Goal: Transaction & Acquisition: Purchase product/service

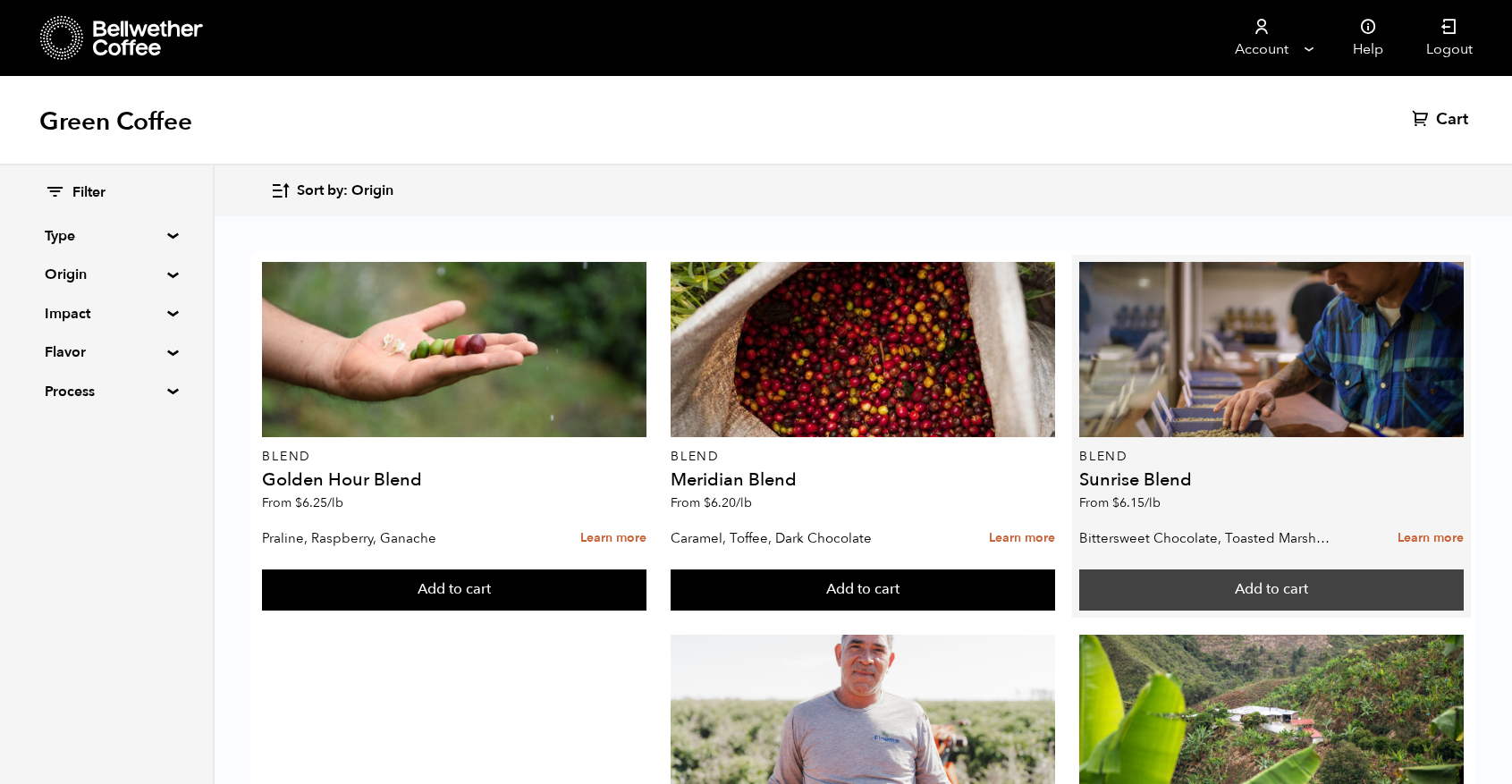
click at [1241, 584] on button "Add to cart" at bounding box center [1271, 590] width 384 height 41
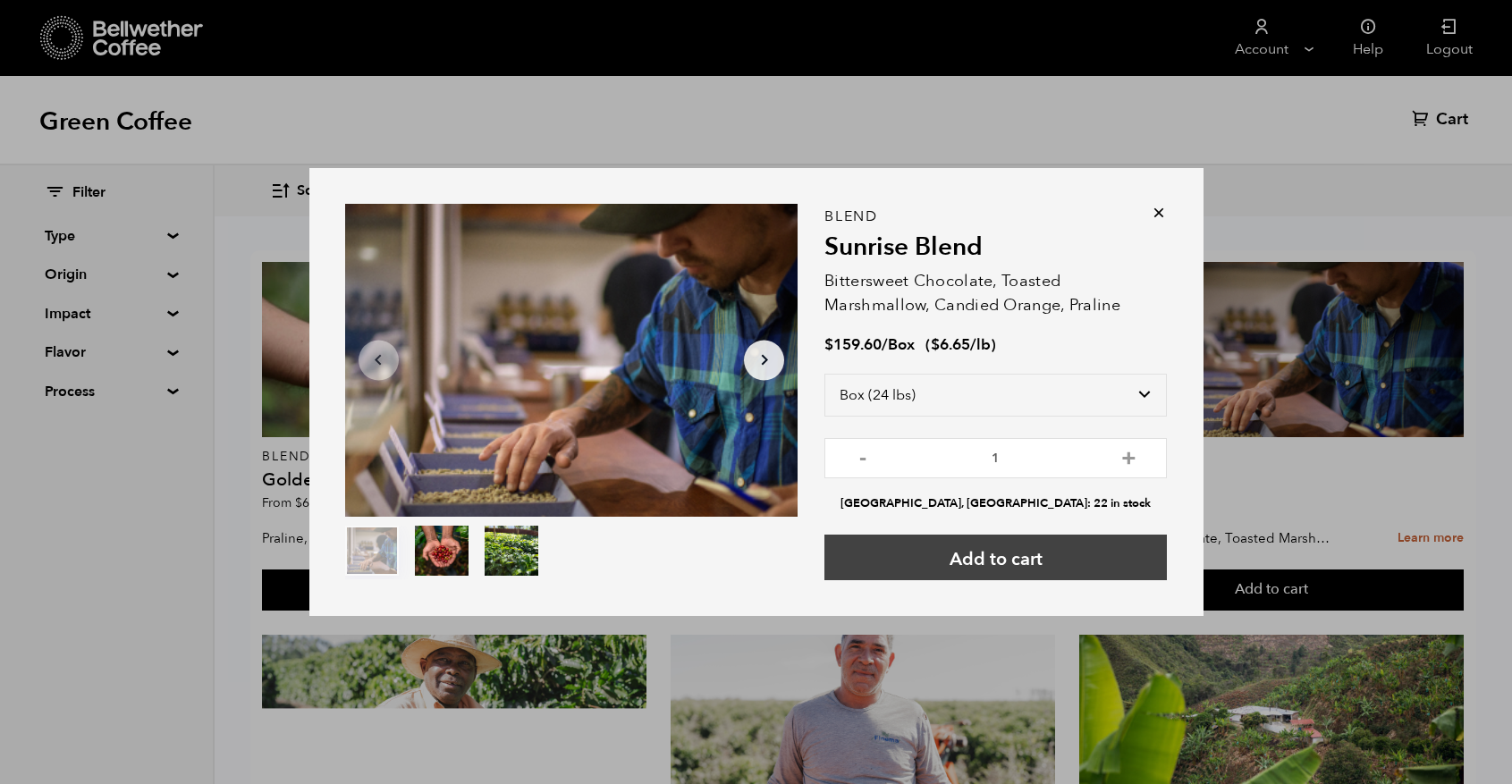
click at [1049, 555] on button "Add to cart" at bounding box center [995, 557] width 343 height 46
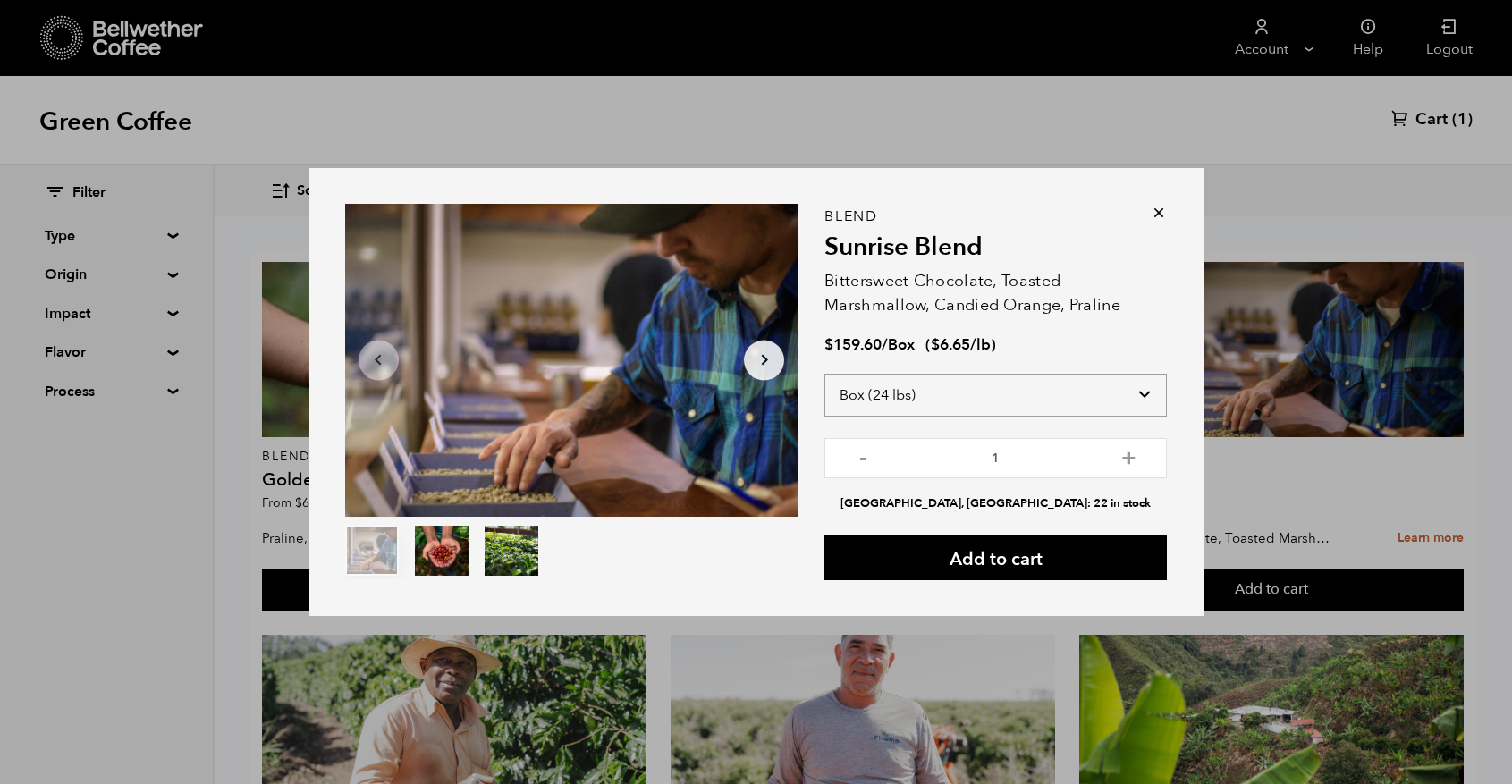
select select "bag-3"
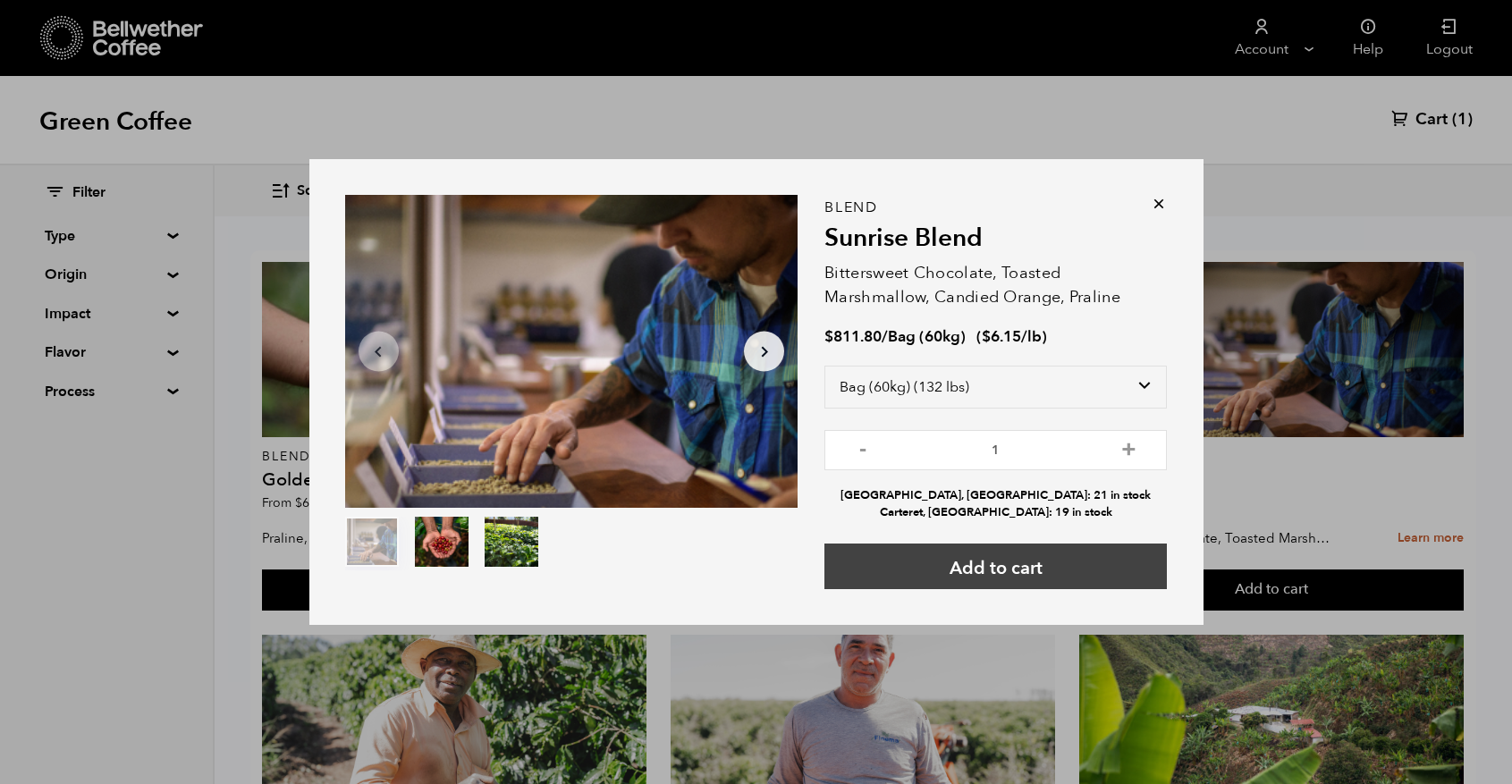
click at [1030, 566] on button "Add to cart" at bounding box center [995, 566] width 343 height 46
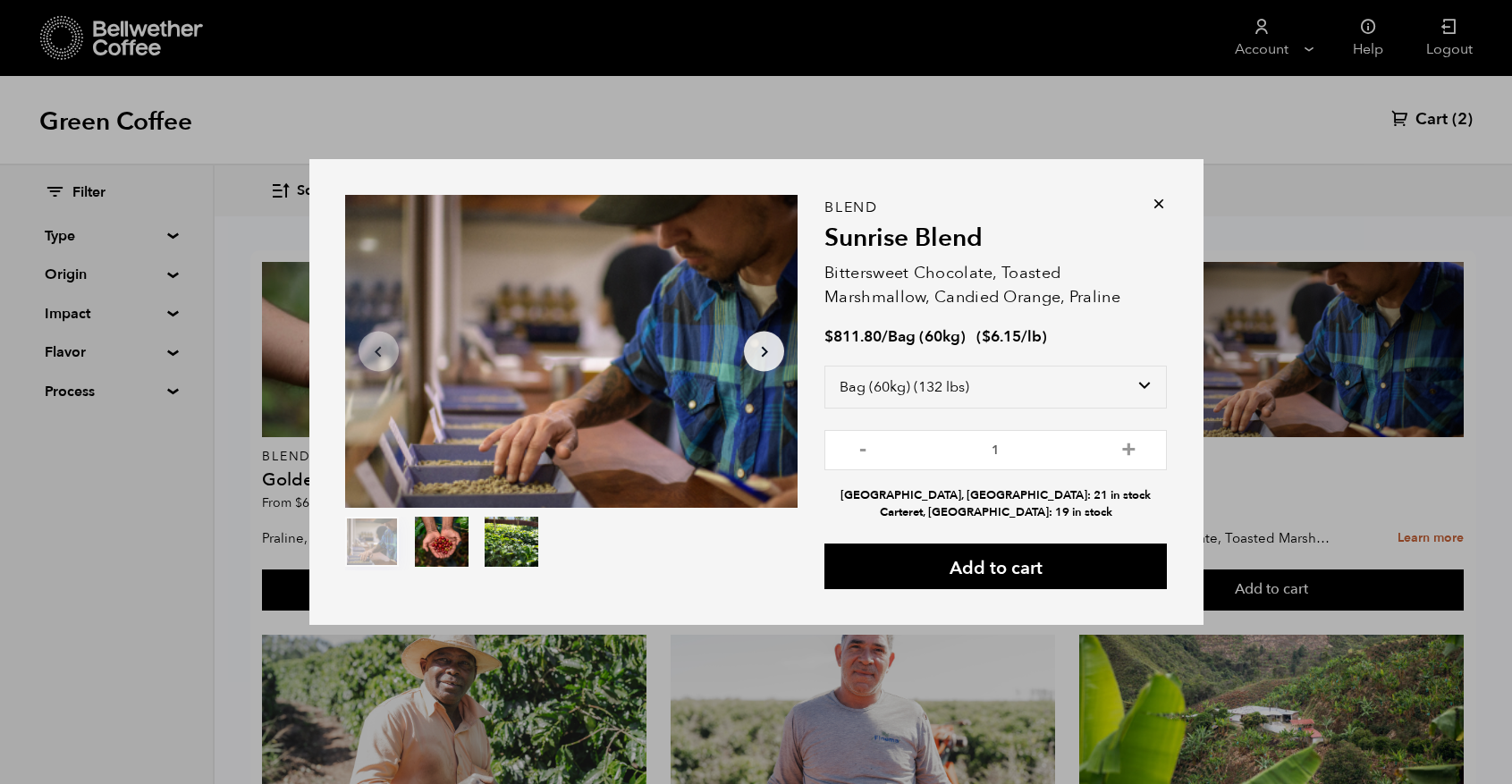
click at [1157, 202] on icon at bounding box center [1158, 204] width 18 height 18
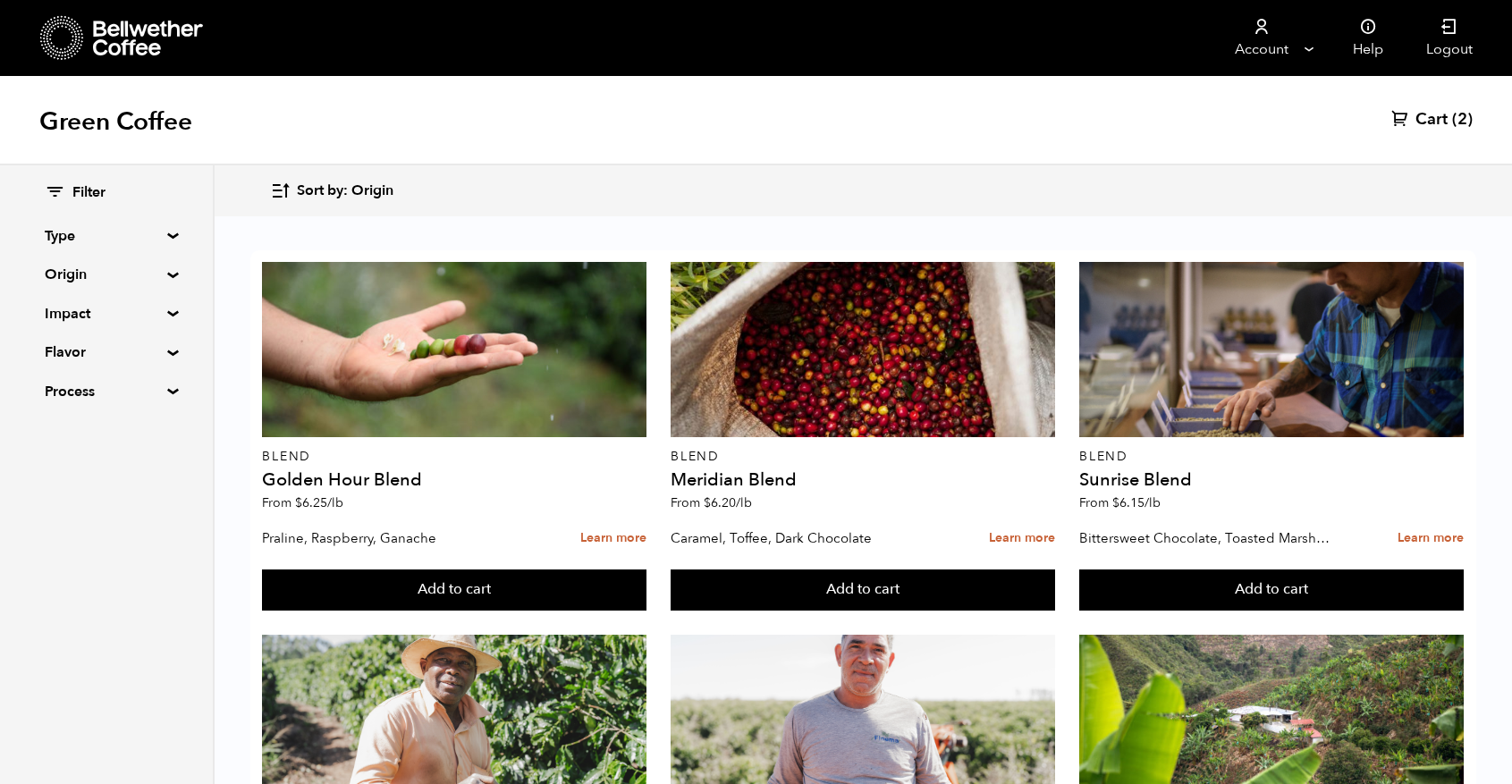
click at [1438, 128] on span "Cart" at bounding box center [1431, 119] width 32 height 22
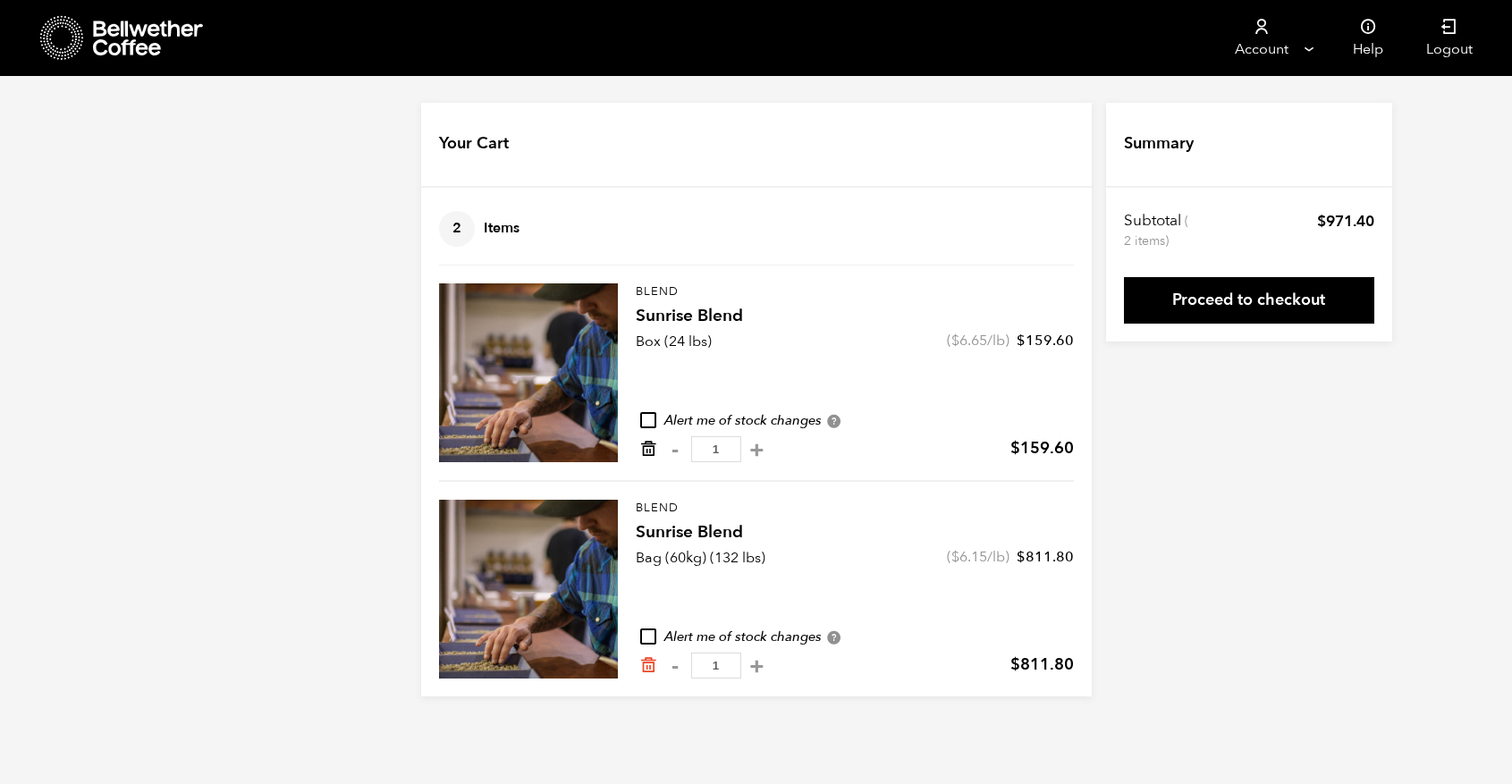
click at [642, 451] on icon "Remove from cart" at bounding box center [648, 448] width 18 height 18
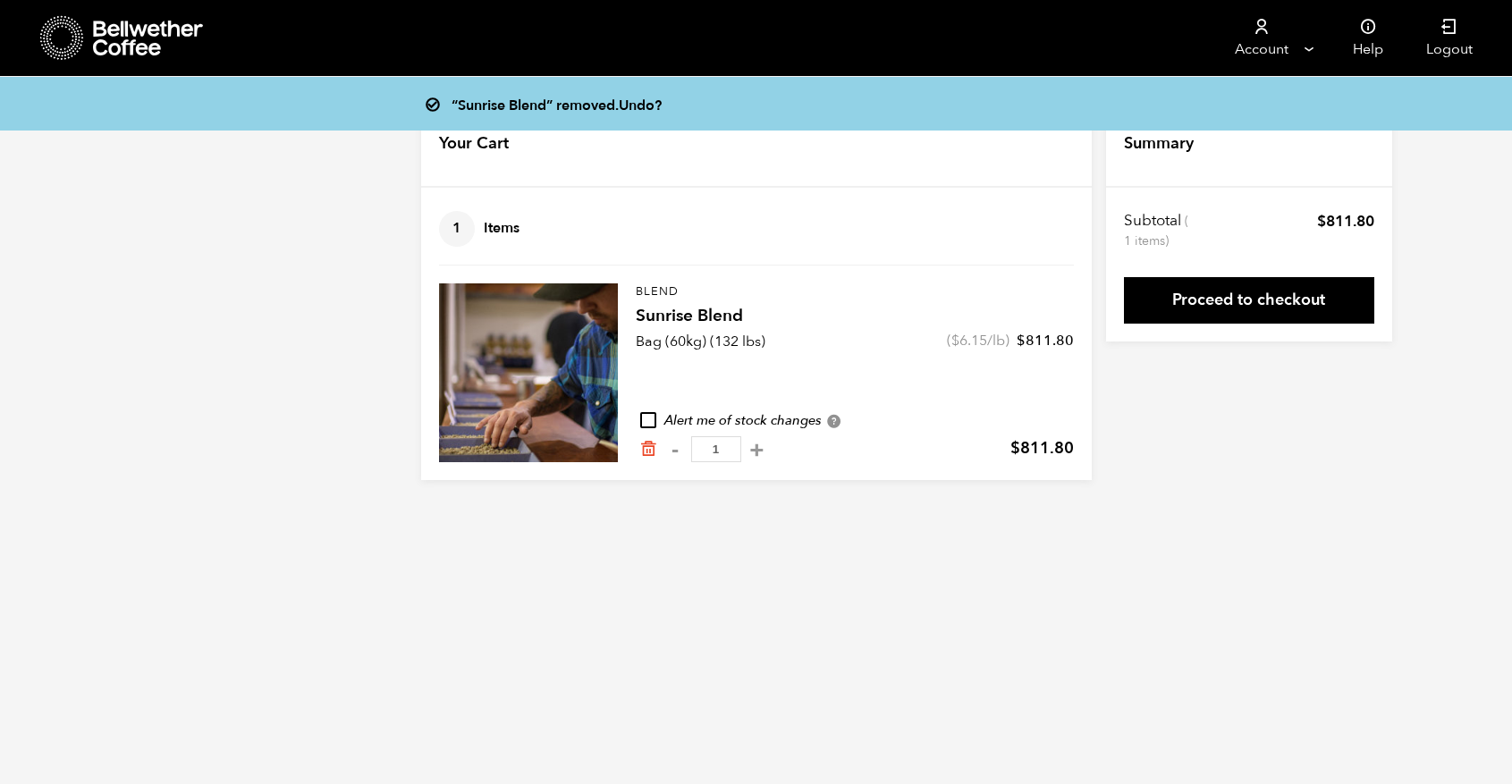
click at [843, 507] on html "Store 1 Account Manage" at bounding box center [756, 254] width 1512 height 507
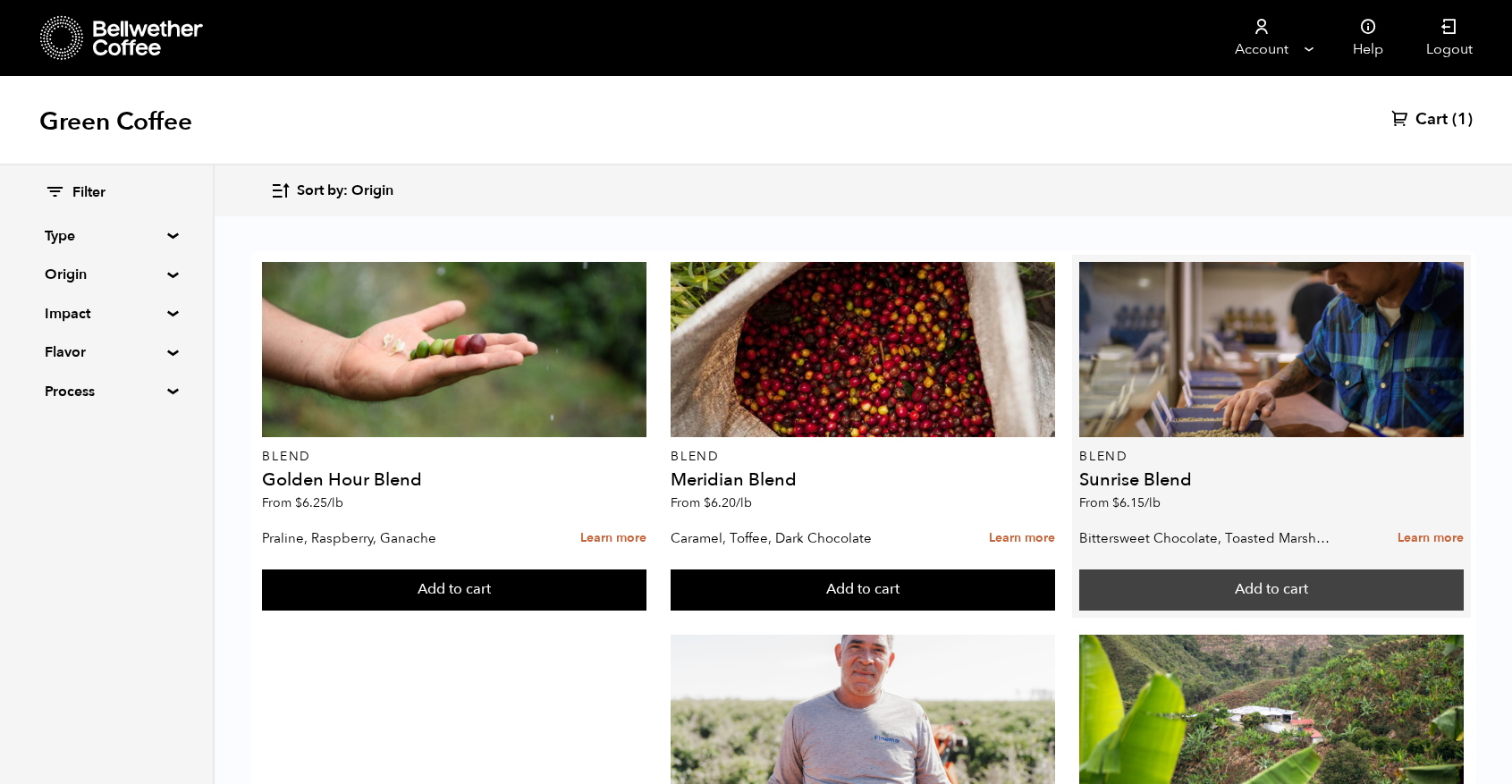
click at [1196, 592] on button "Add to cart" at bounding box center [1271, 590] width 384 height 41
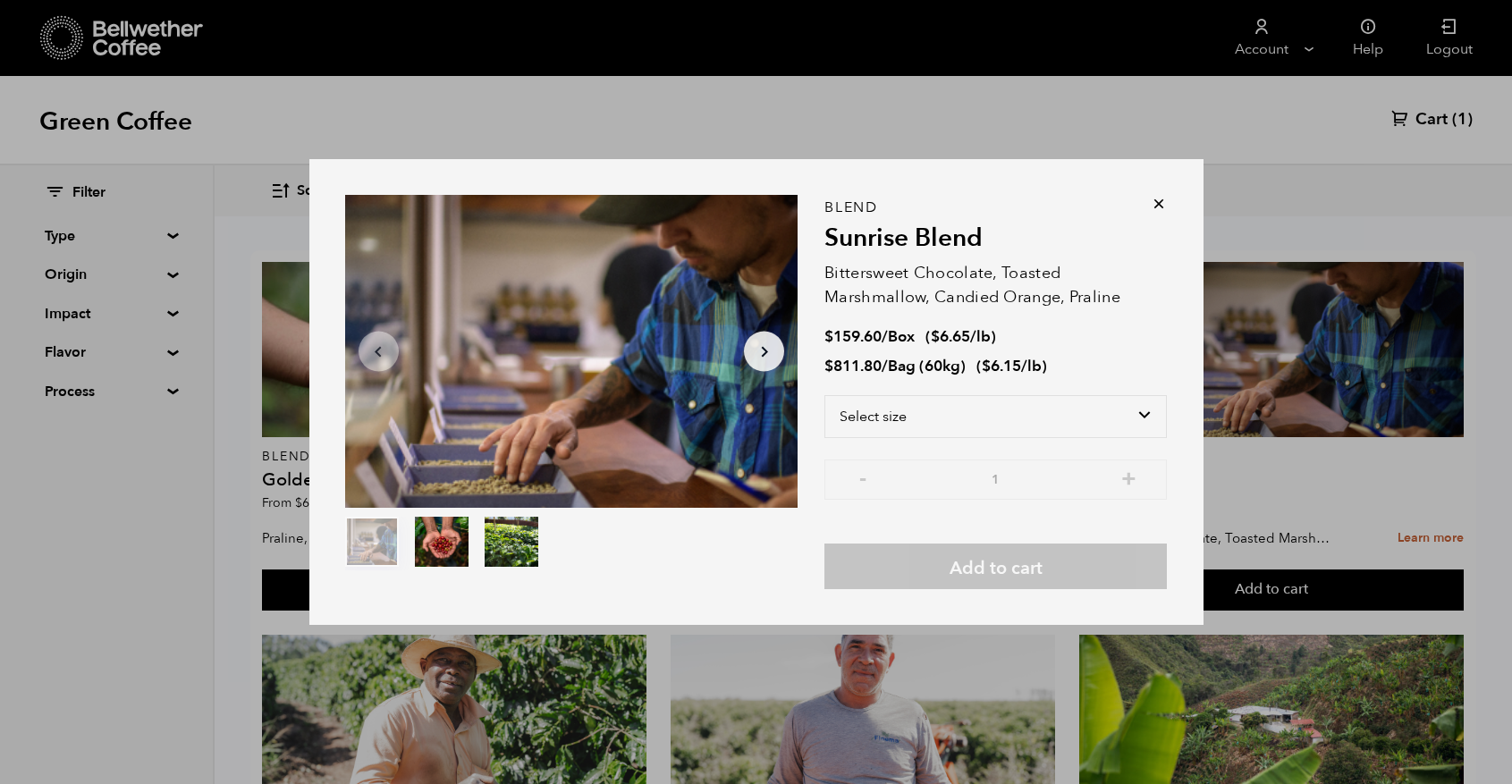
click at [1152, 197] on icon at bounding box center [1158, 204] width 18 height 18
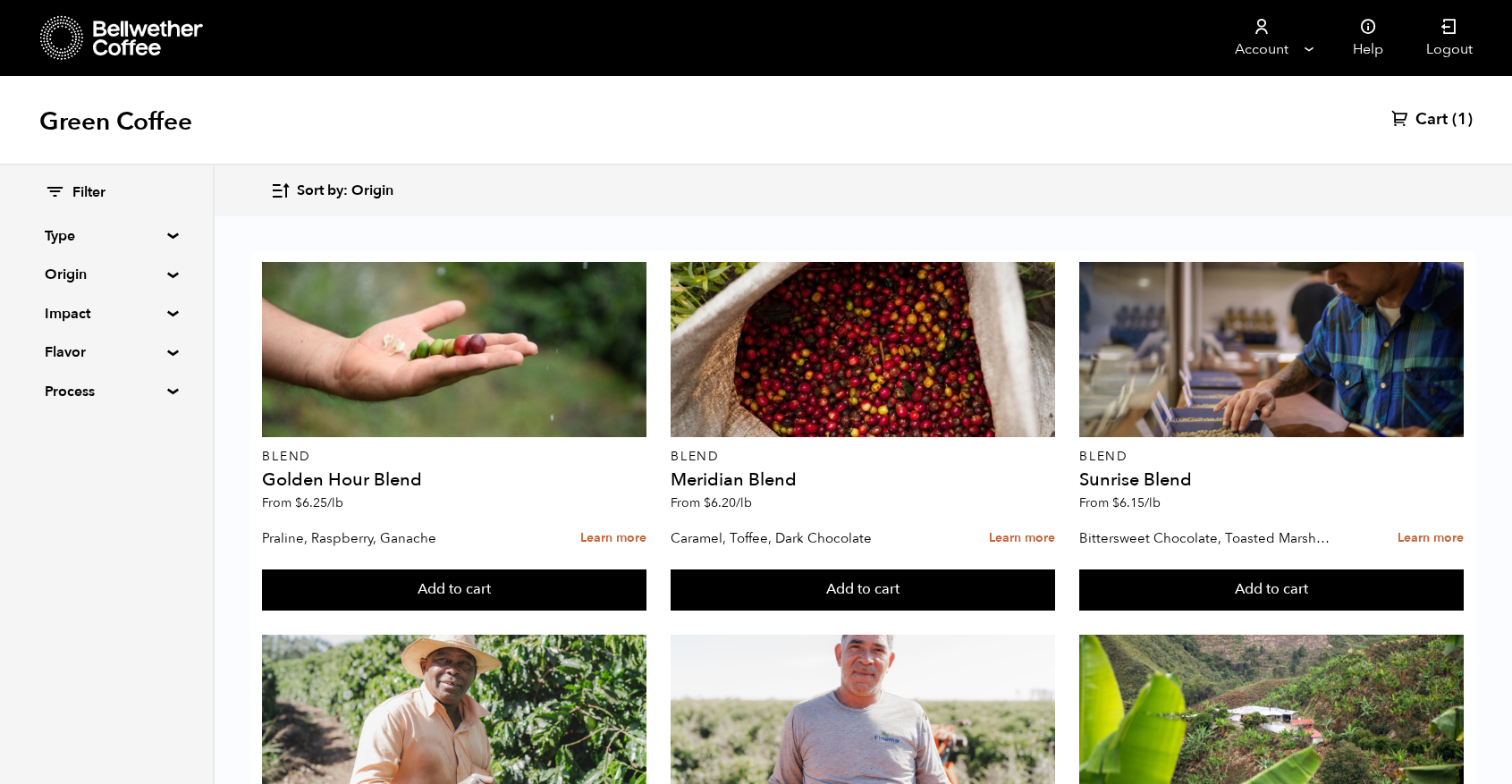
scroll to position [1007, 0]
click at [162, 274] on summary "Origin" at bounding box center [106, 274] width 123 height 22
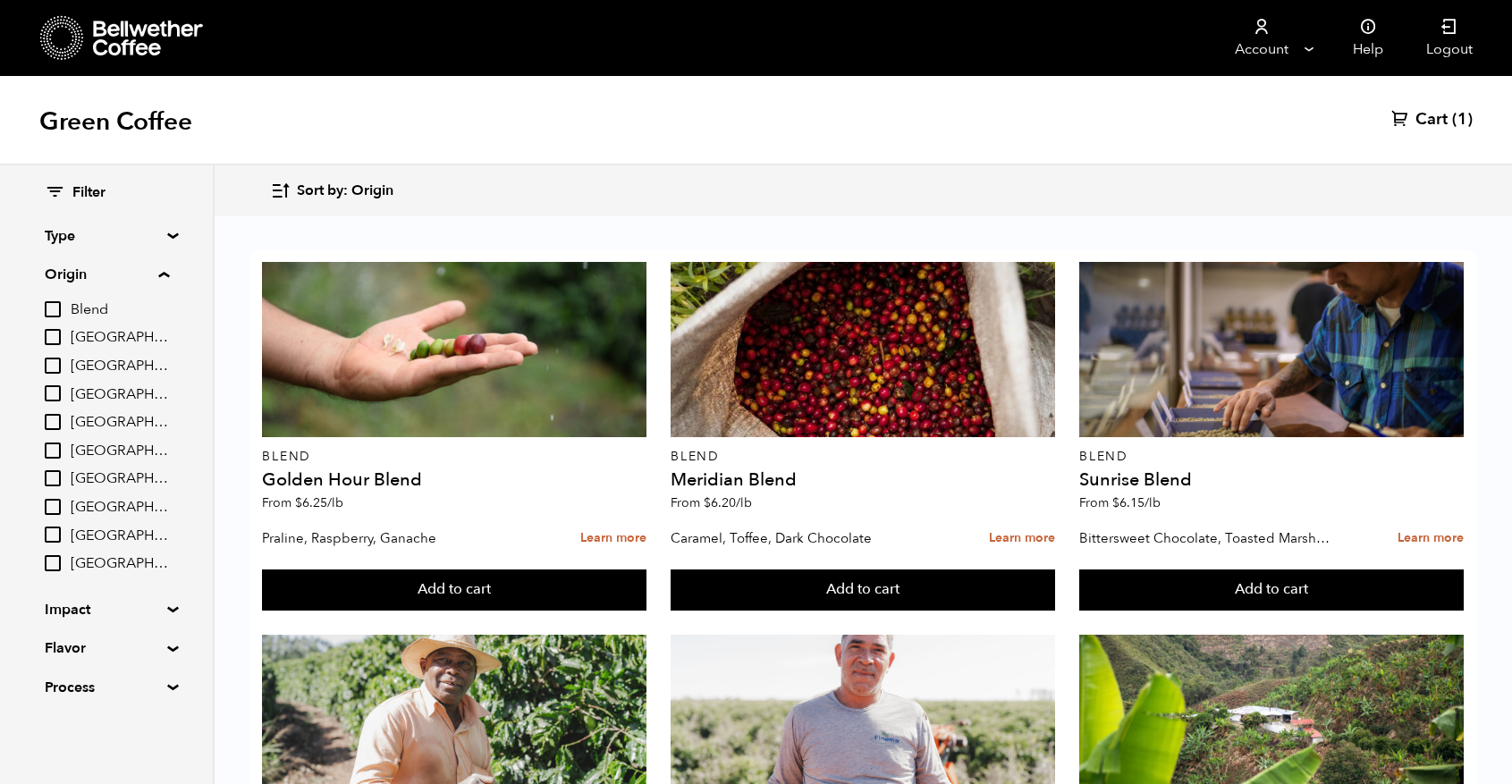
scroll to position [1069, 0]
click at [60, 527] on input "[GEOGRAPHIC_DATA]" at bounding box center [53, 534] width 16 height 16
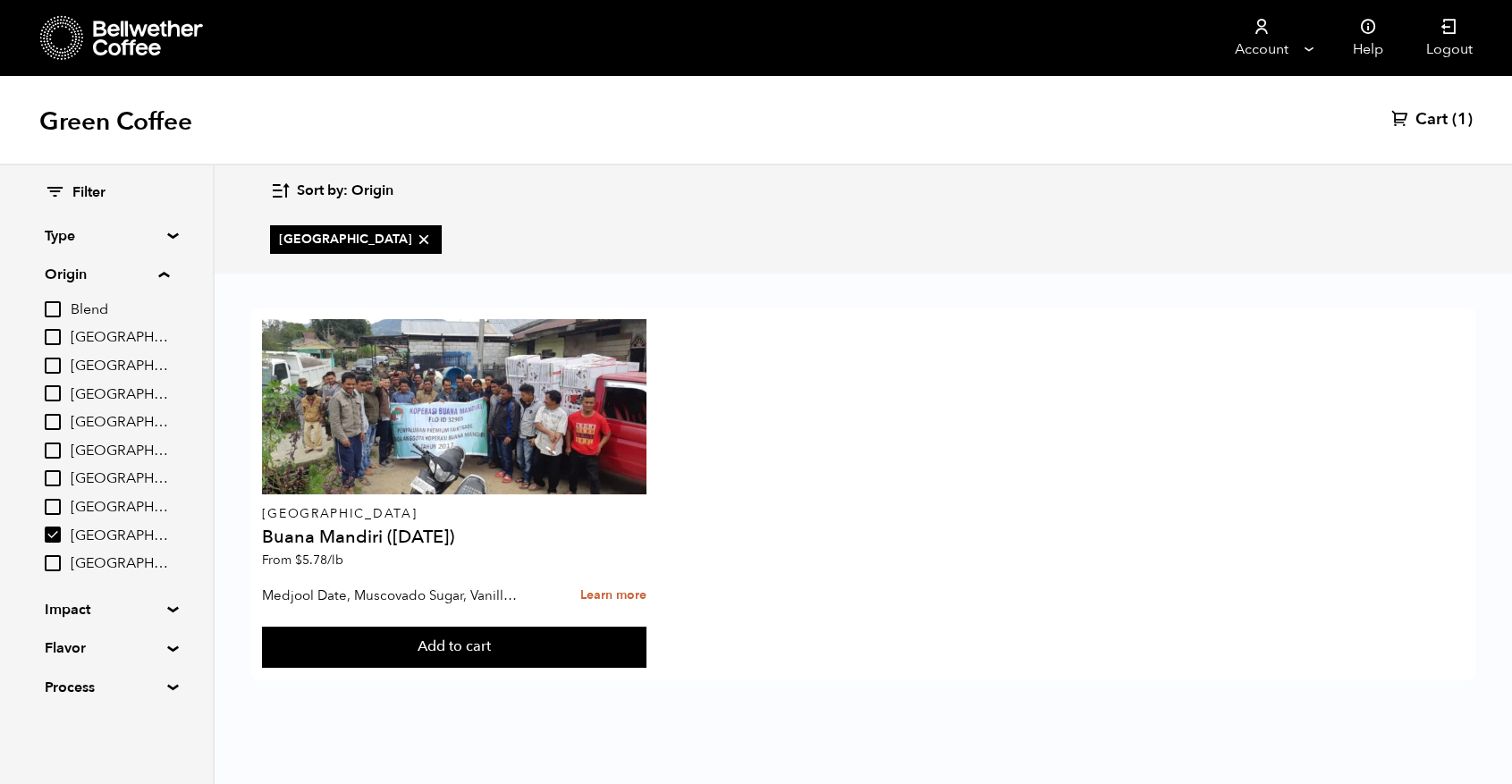
scroll to position [0, 0]
click at [56, 530] on input "[GEOGRAPHIC_DATA]" at bounding box center [53, 534] width 16 height 16
checkbox input "false"
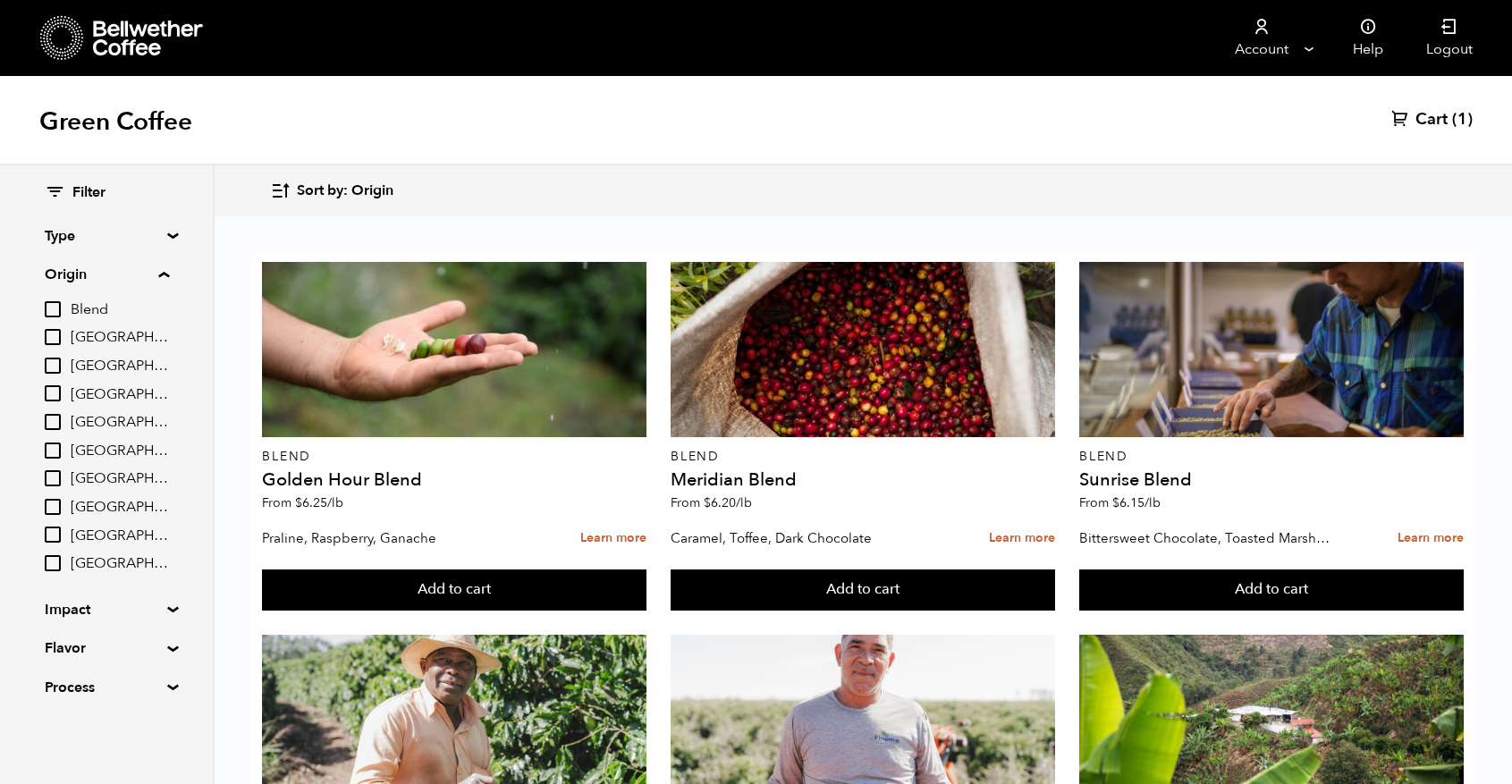
click at [61, 555] on input "Tanzania" at bounding box center [53, 562] width 16 height 16
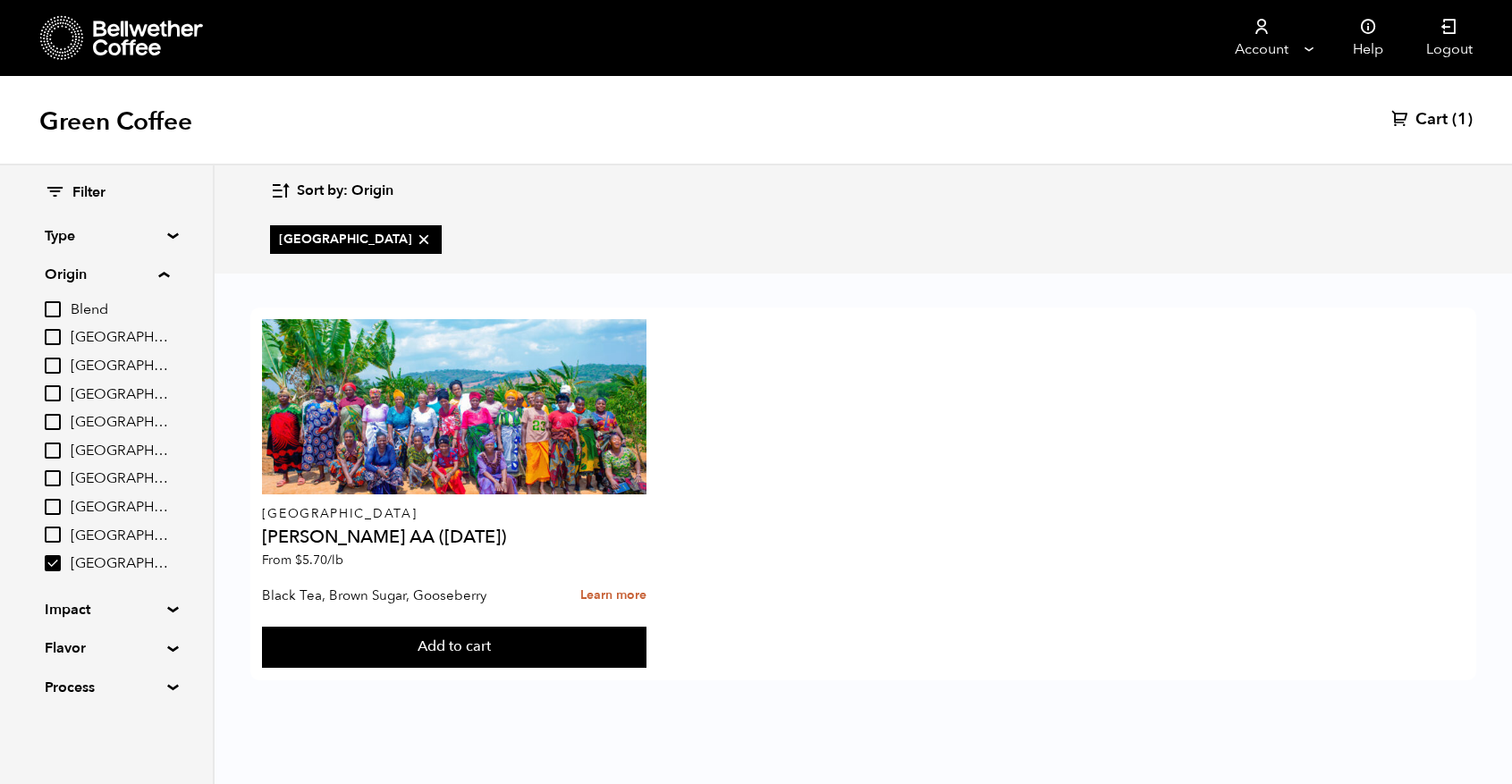
click at [61, 555] on input "Tanzania" at bounding box center [53, 562] width 16 height 16
checkbox input "false"
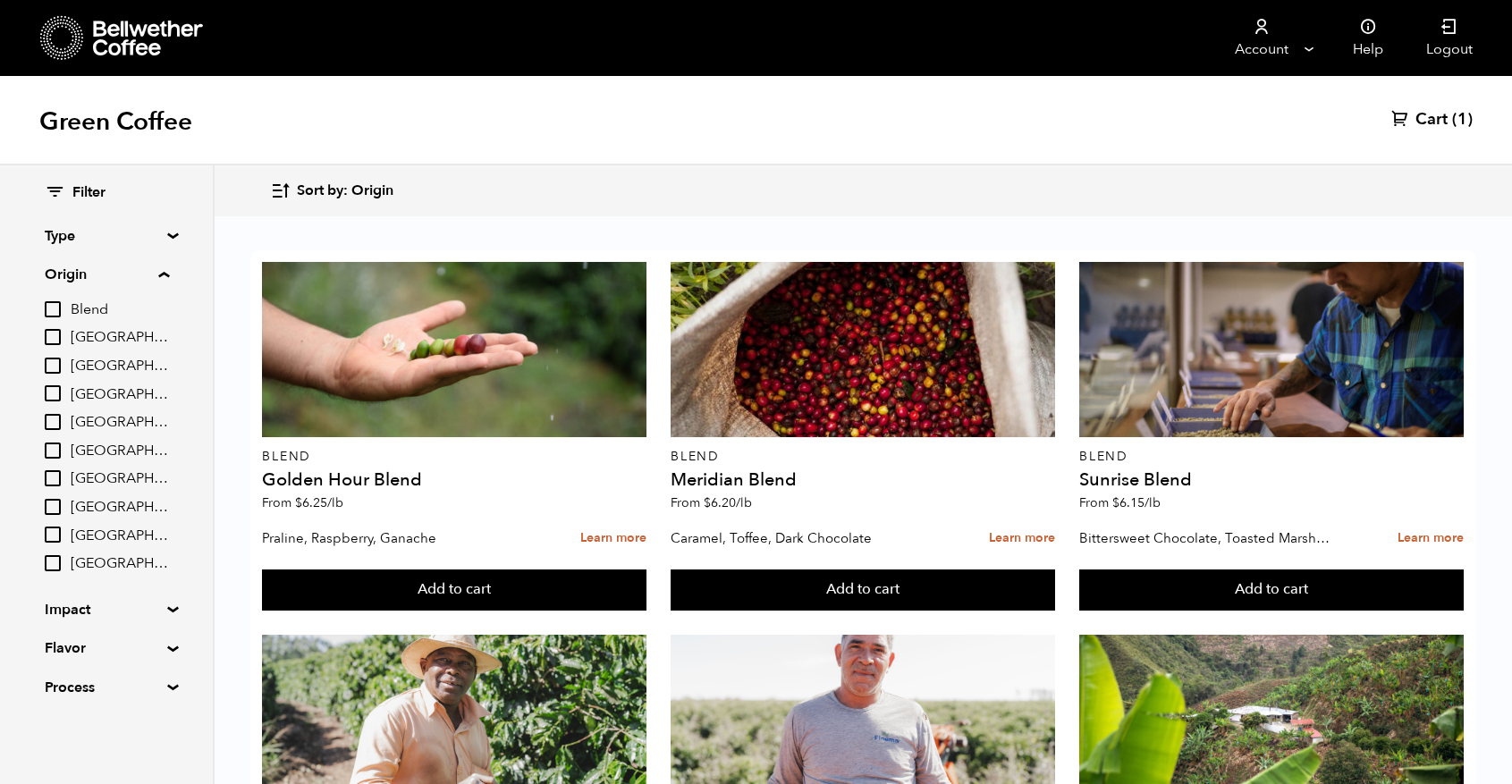
click at [166, 641] on summary "Flavor" at bounding box center [106, 648] width 123 height 22
click at [169, 640] on summary "Flavor" at bounding box center [107, 648] width 124 height 22
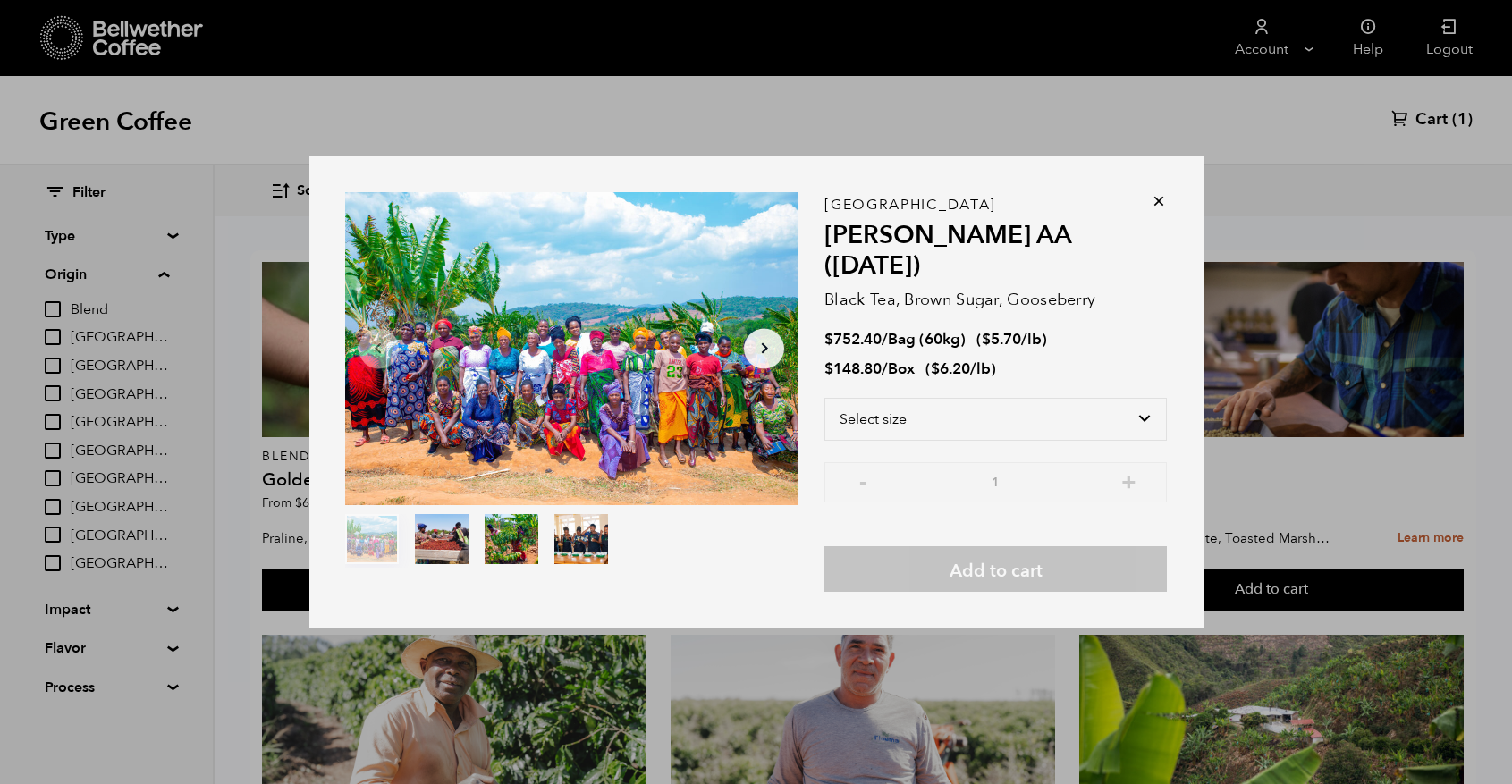
click at [1154, 209] on icon at bounding box center [1158, 201] width 18 height 18
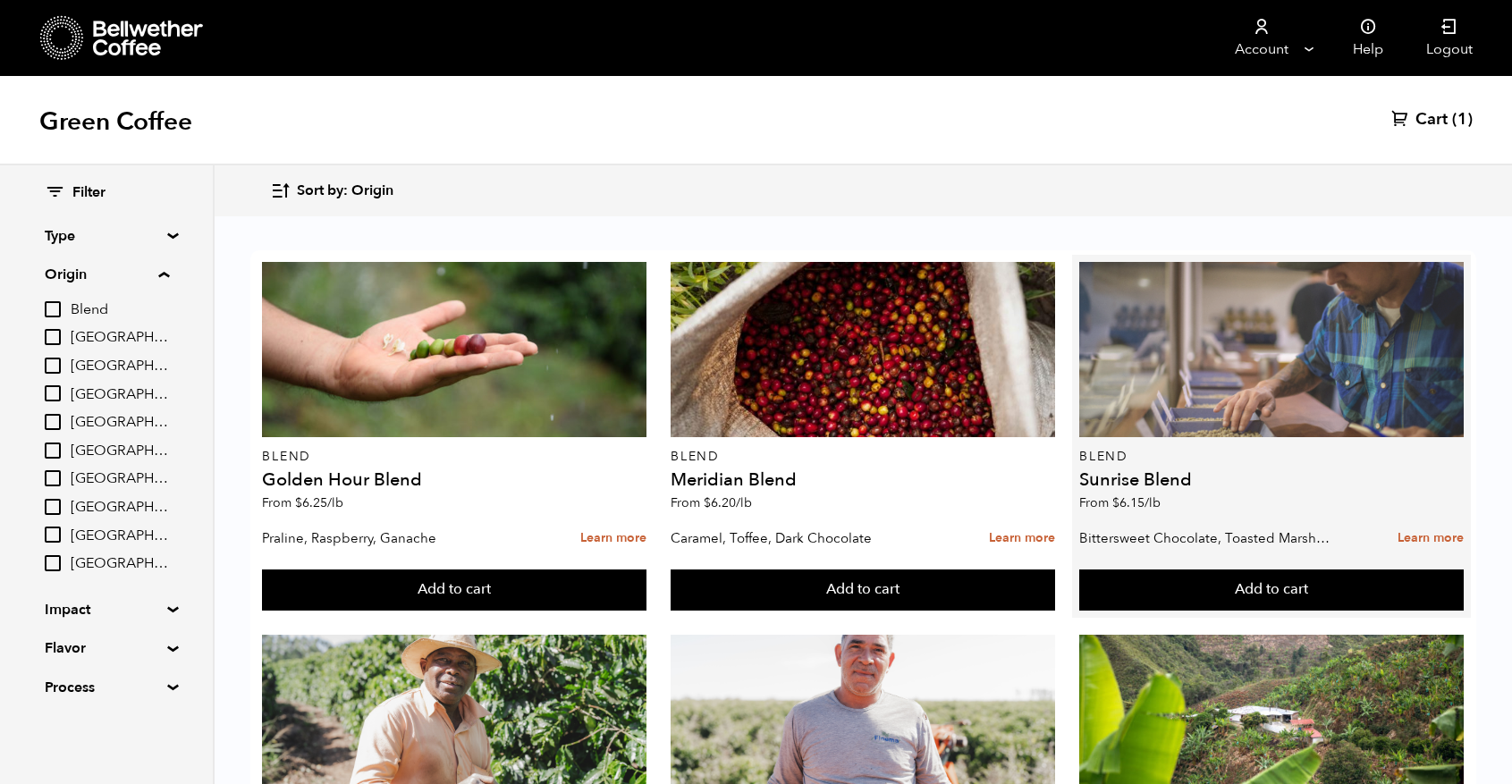
scroll to position [0, 0]
click at [1275, 358] on div at bounding box center [1271, 349] width 384 height 176
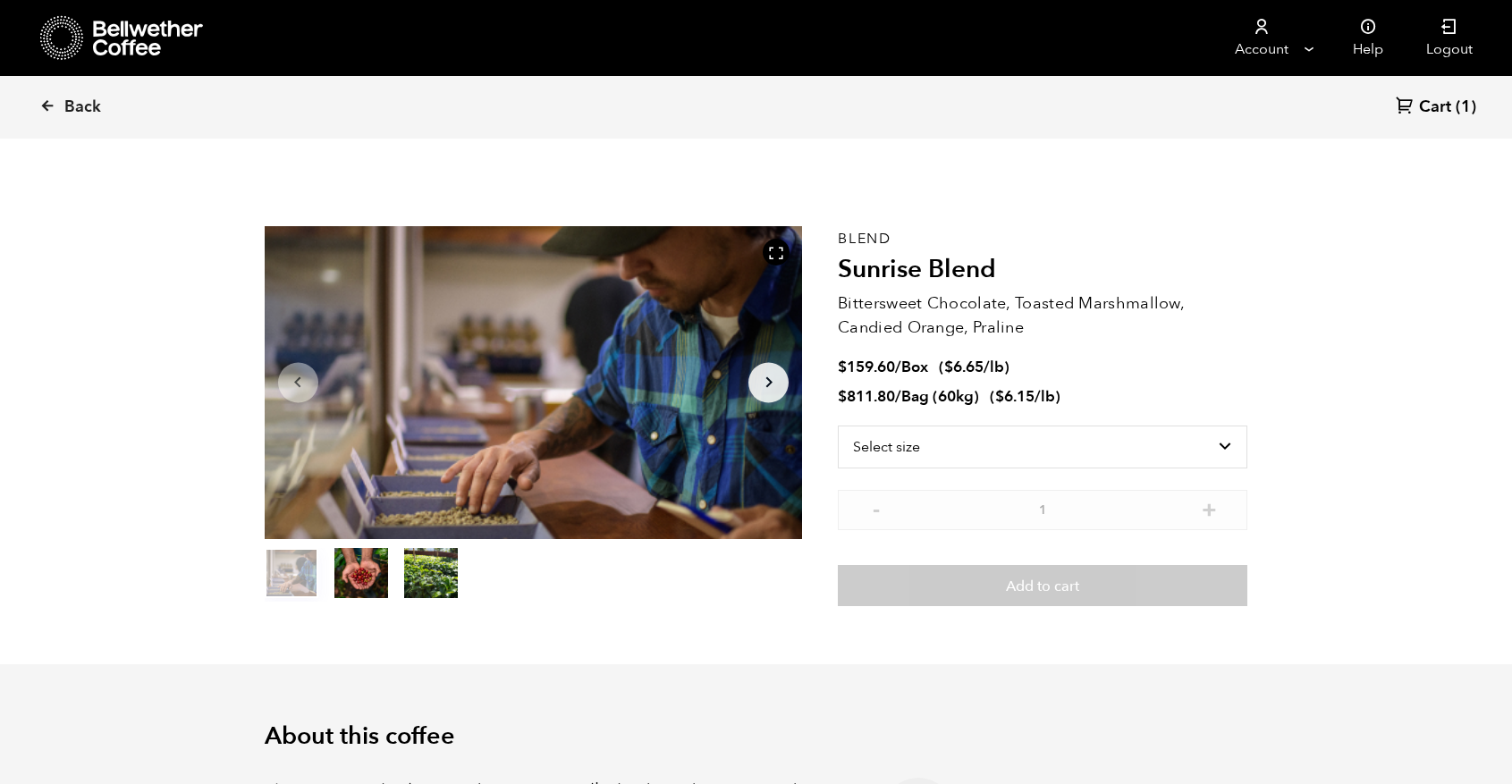
scroll to position [777, 952]
click at [361, 576] on button "item 1" at bounding box center [361, 576] width 54 height 50
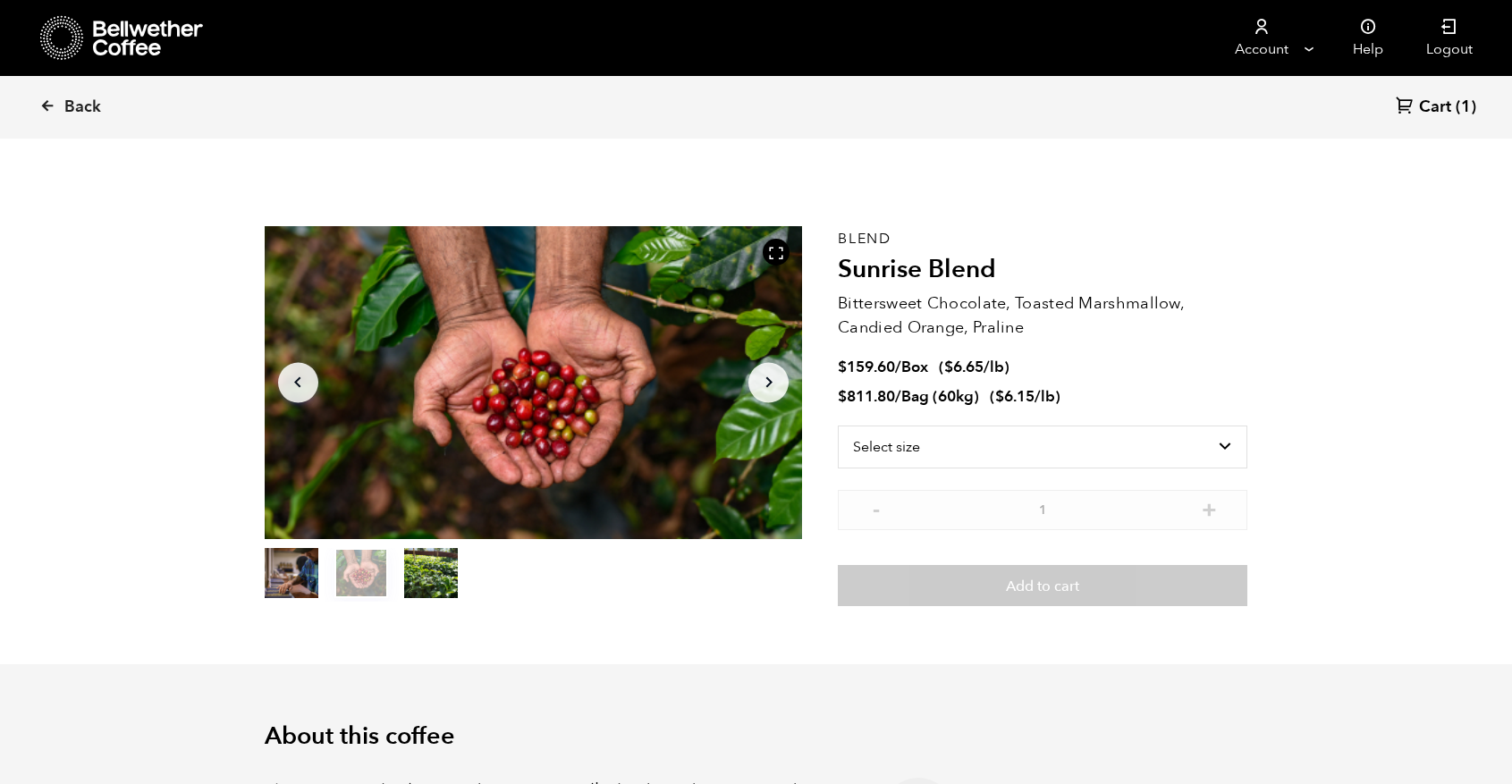
click at [423, 576] on button "item 2" at bounding box center [430, 576] width 54 height 50
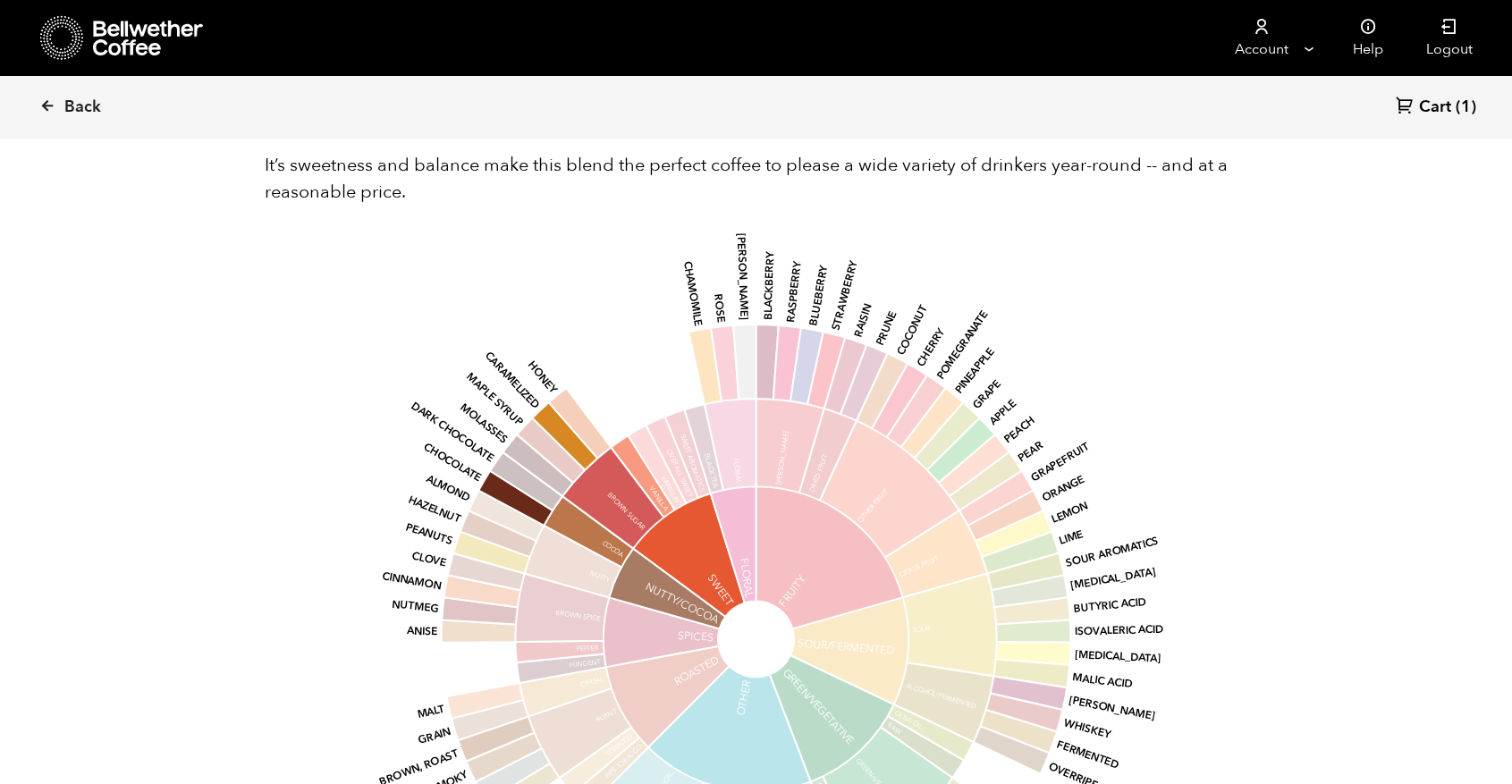
scroll to position [863, 0]
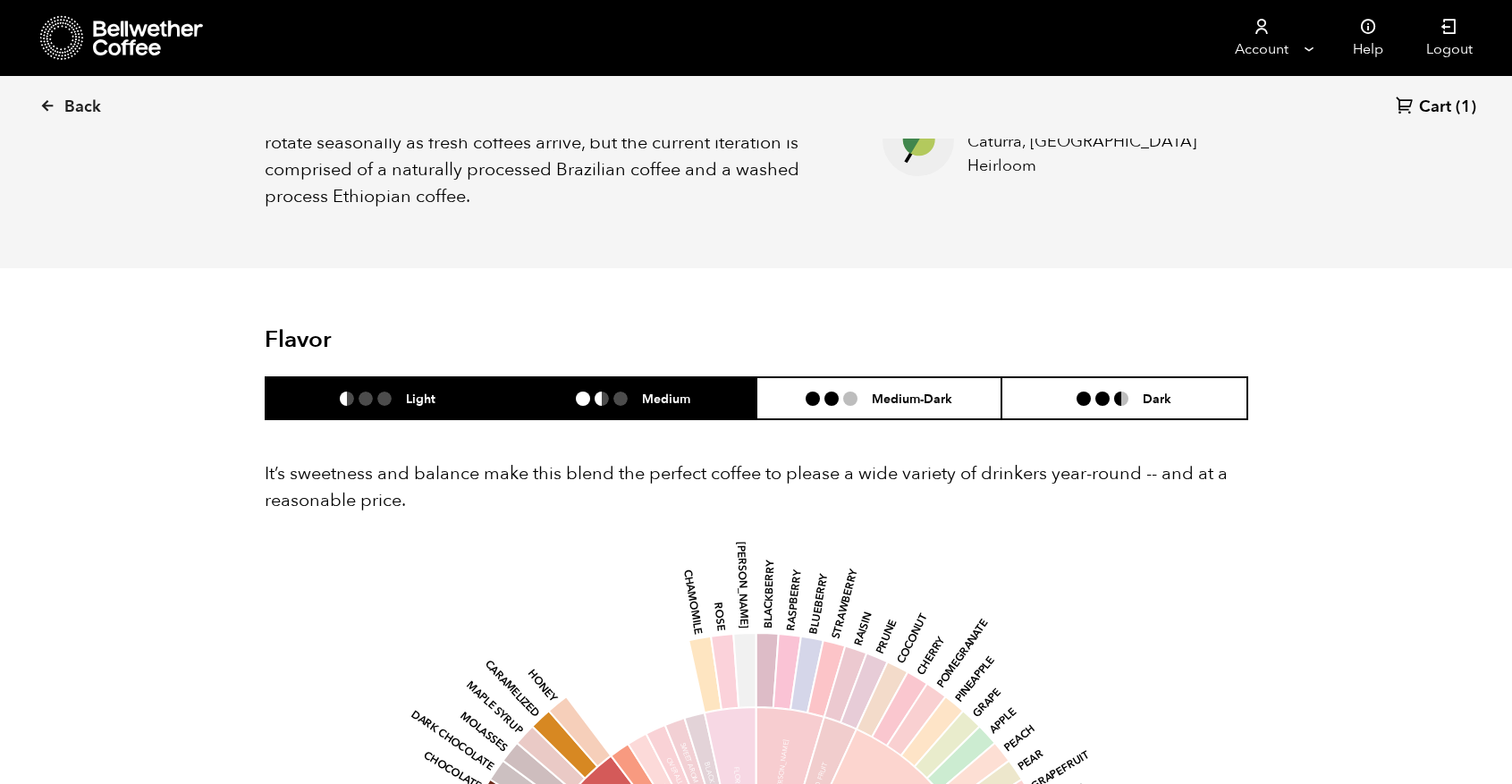
click at [652, 382] on li "Medium" at bounding box center [634, 398] width 246 height 42
click at [424, 392] on h6 "Light" at bounding box center [420, 398] width 29 height 15
click at [558, 386] on li "Medium" at bounding box center [634, 398] width 246 height 42
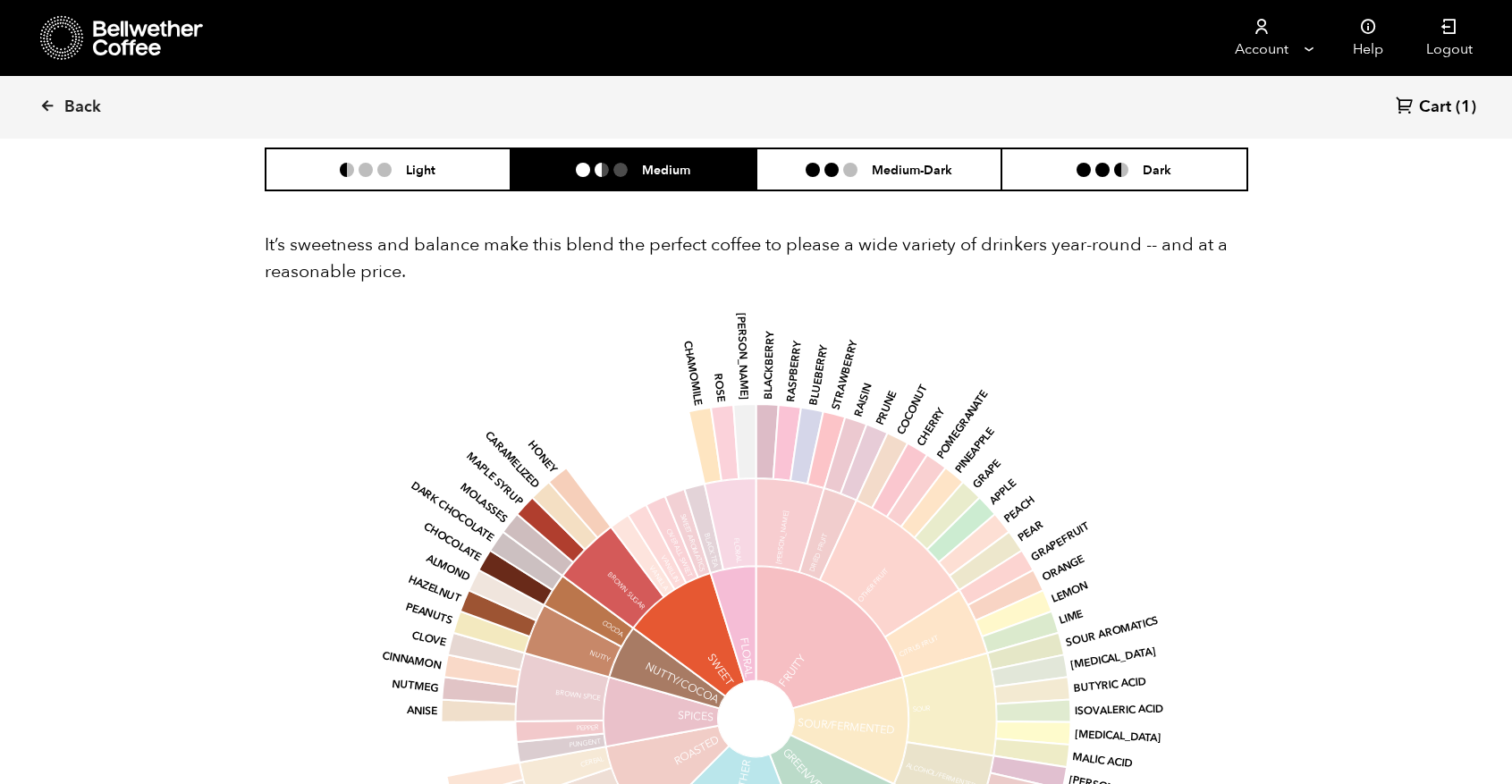
scroll to position [948, 0]
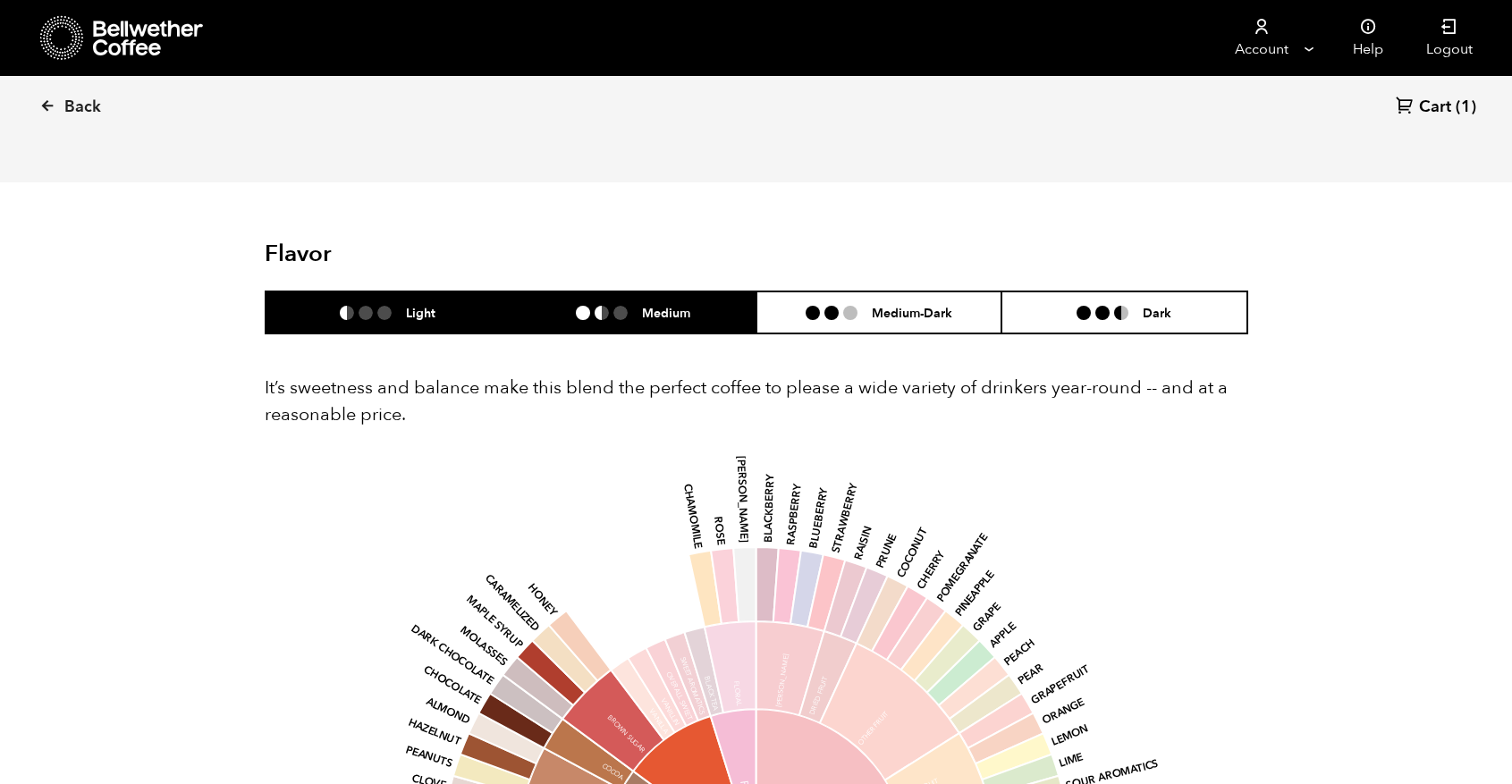
click at [412, 305] on h6 "Light" at bounding box center [420, 313] width 29 height 15
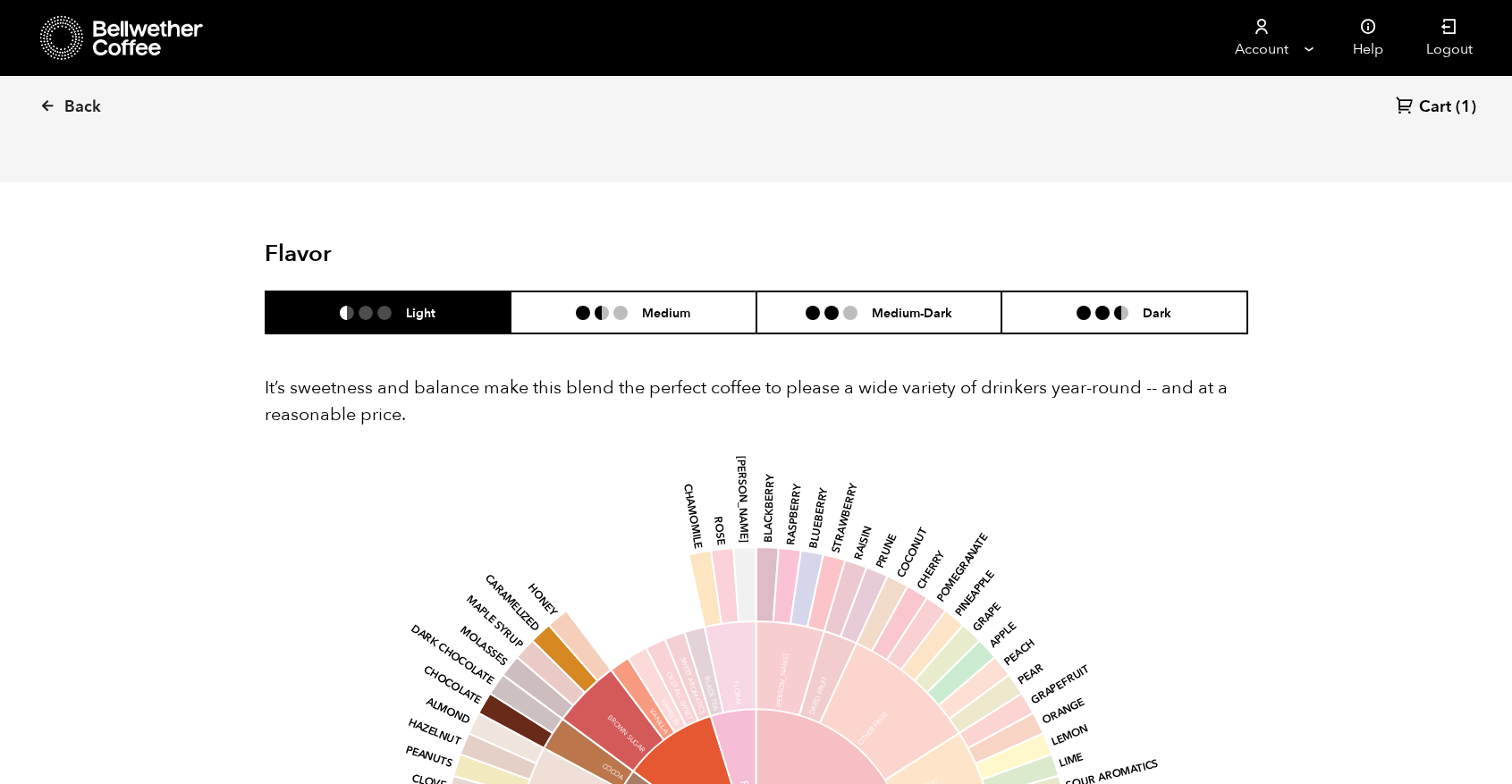
scroll to position [1101, 0]
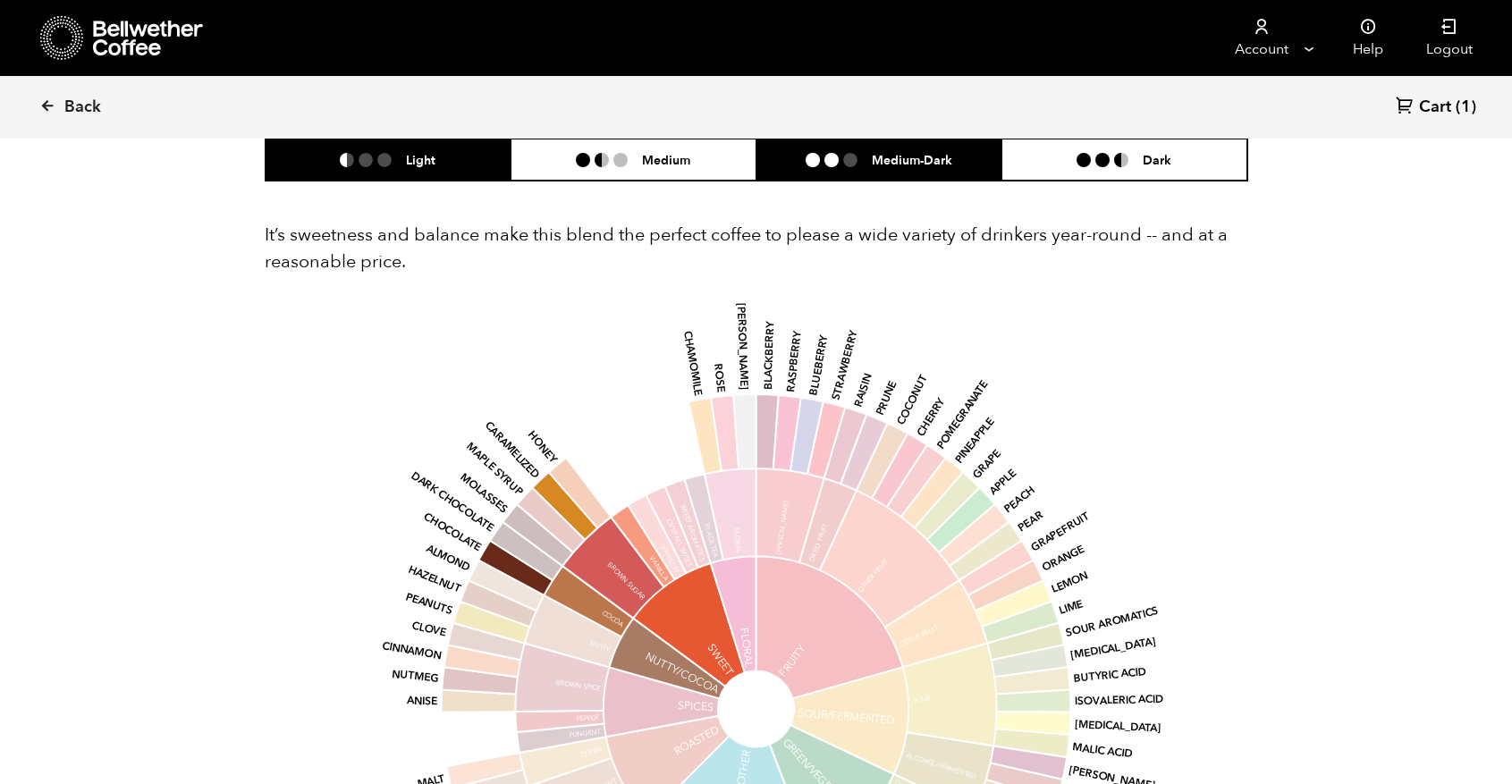
click at [924, 164] on h6 "Medium-Dark" at bounding box center [912, 160] width 81 height 15
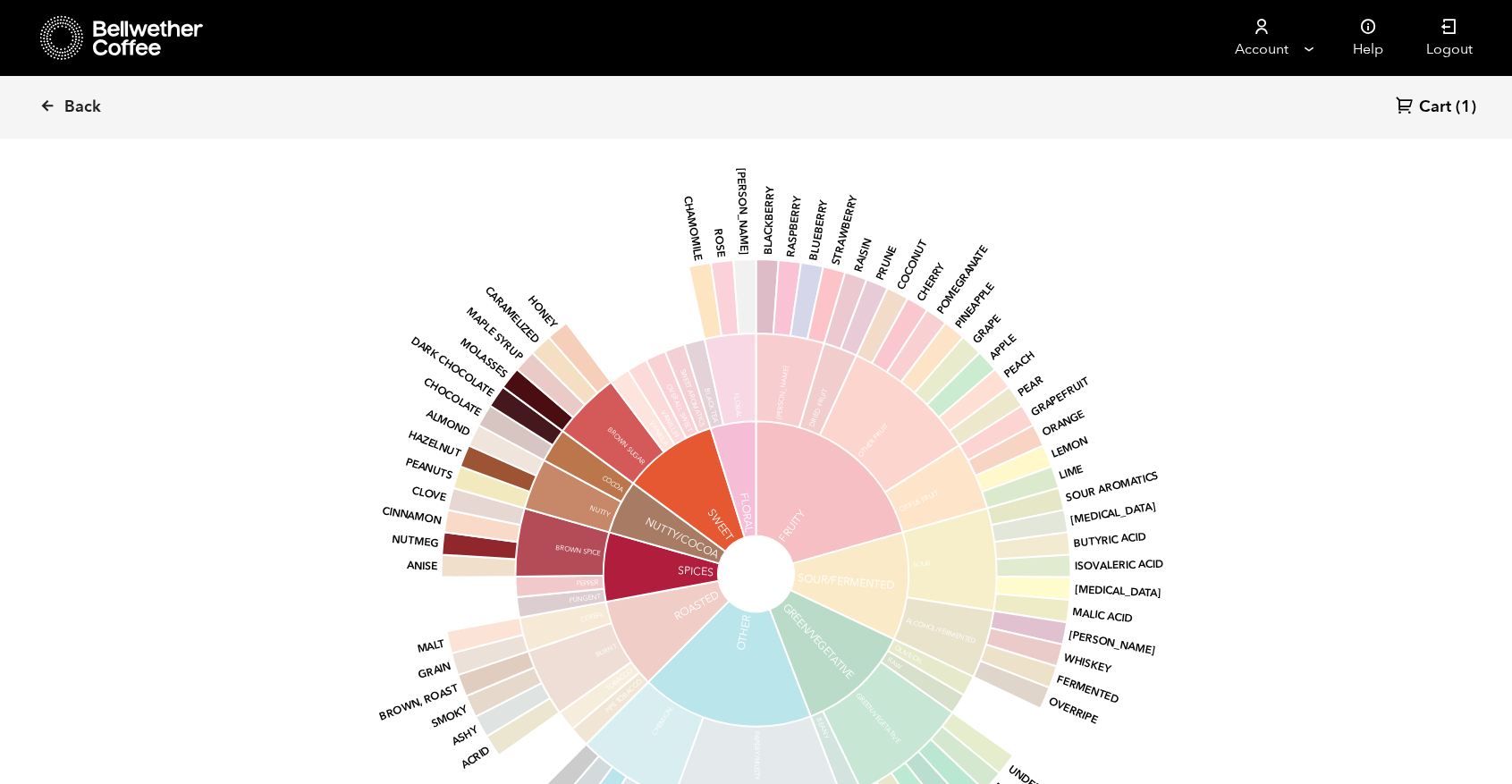
scroll to position [1094, 0]
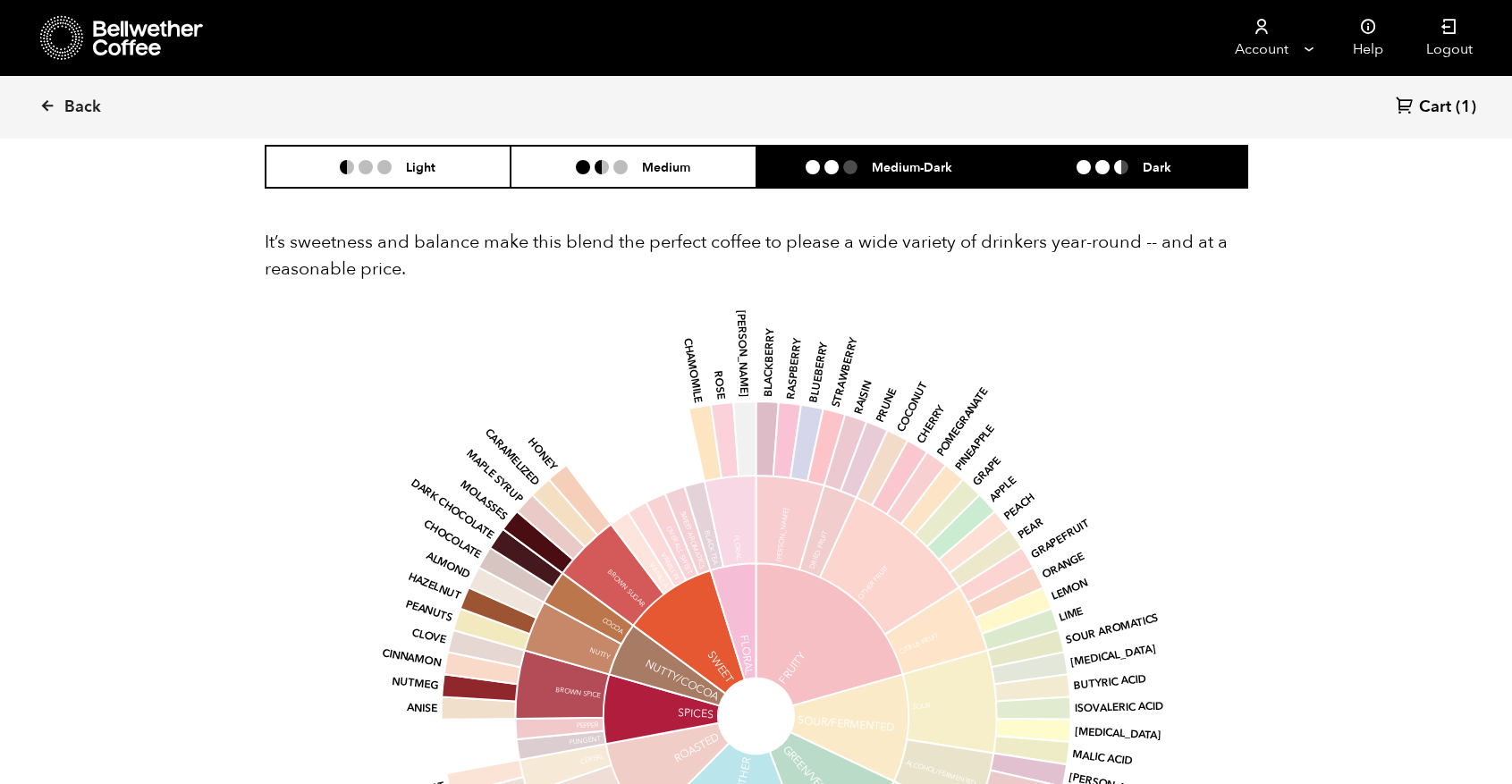
click at [1139, 173] on li "Dark" at bounding box center [1124, 166] width 246 height 42
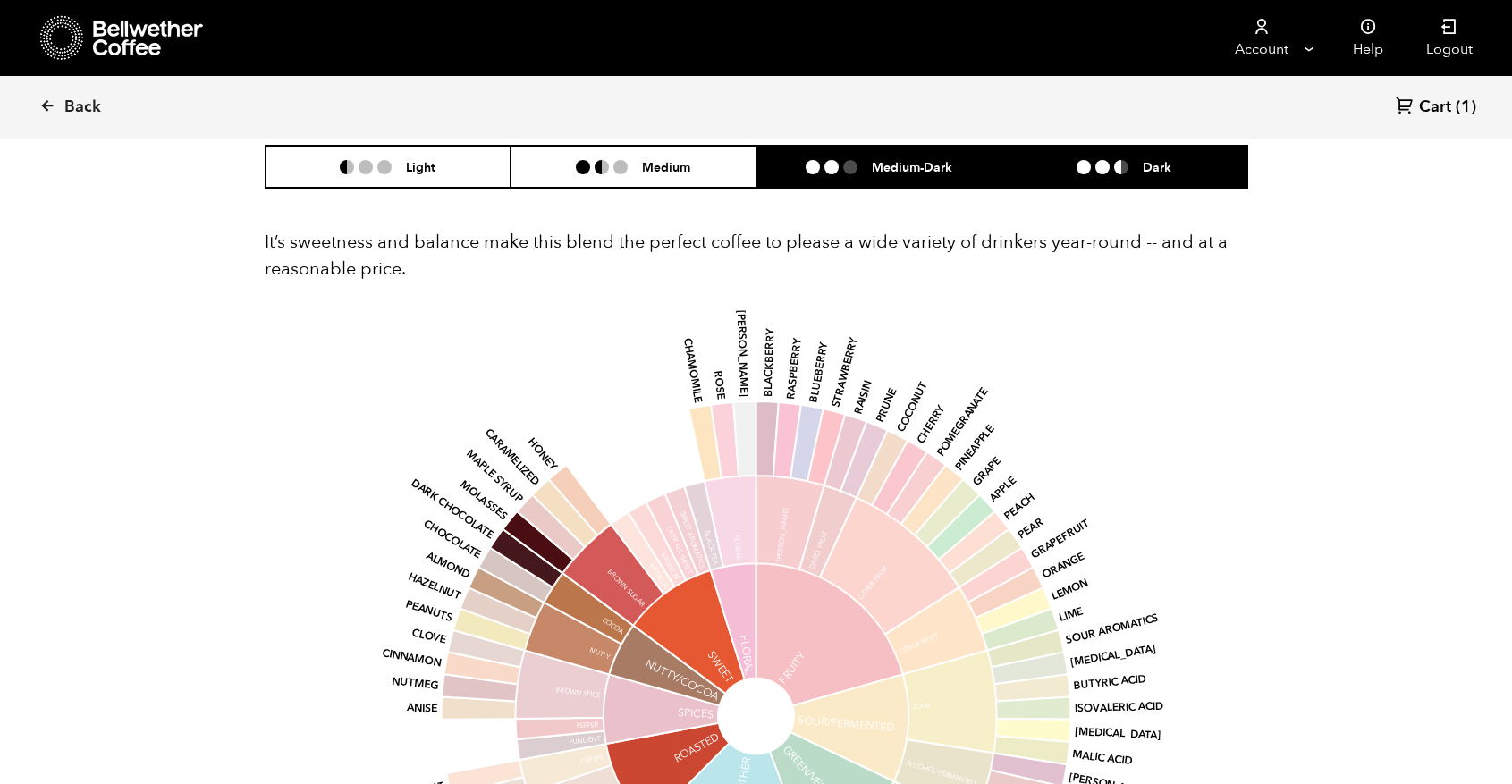
click at [918, 173] on li "Medium-Dark" at bounding box center [879, 166] width 246 height 42
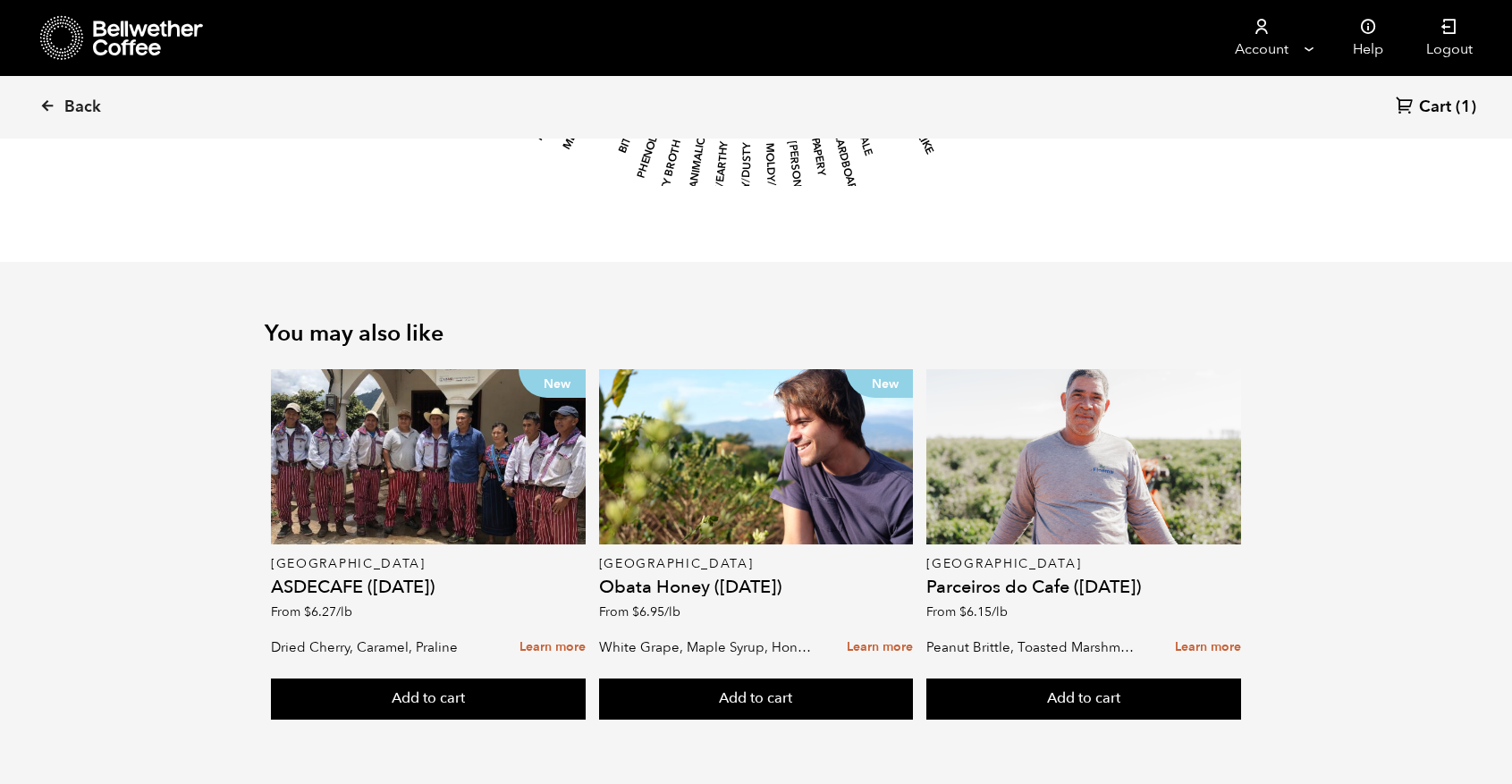
scroll to position [1985, 0]
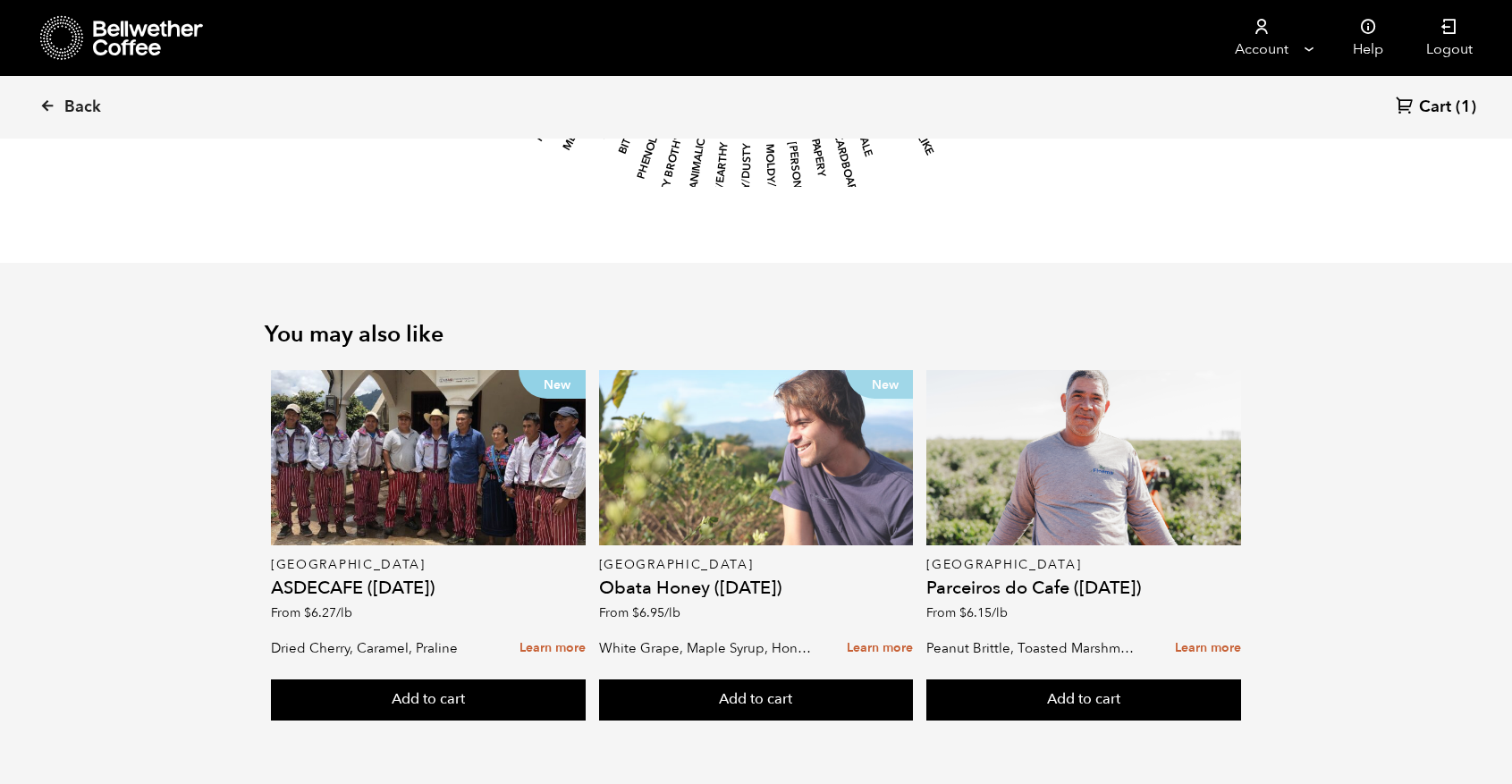
click at [751, 508] on div "New" at bounding box center [756, 457] width 315 height 176
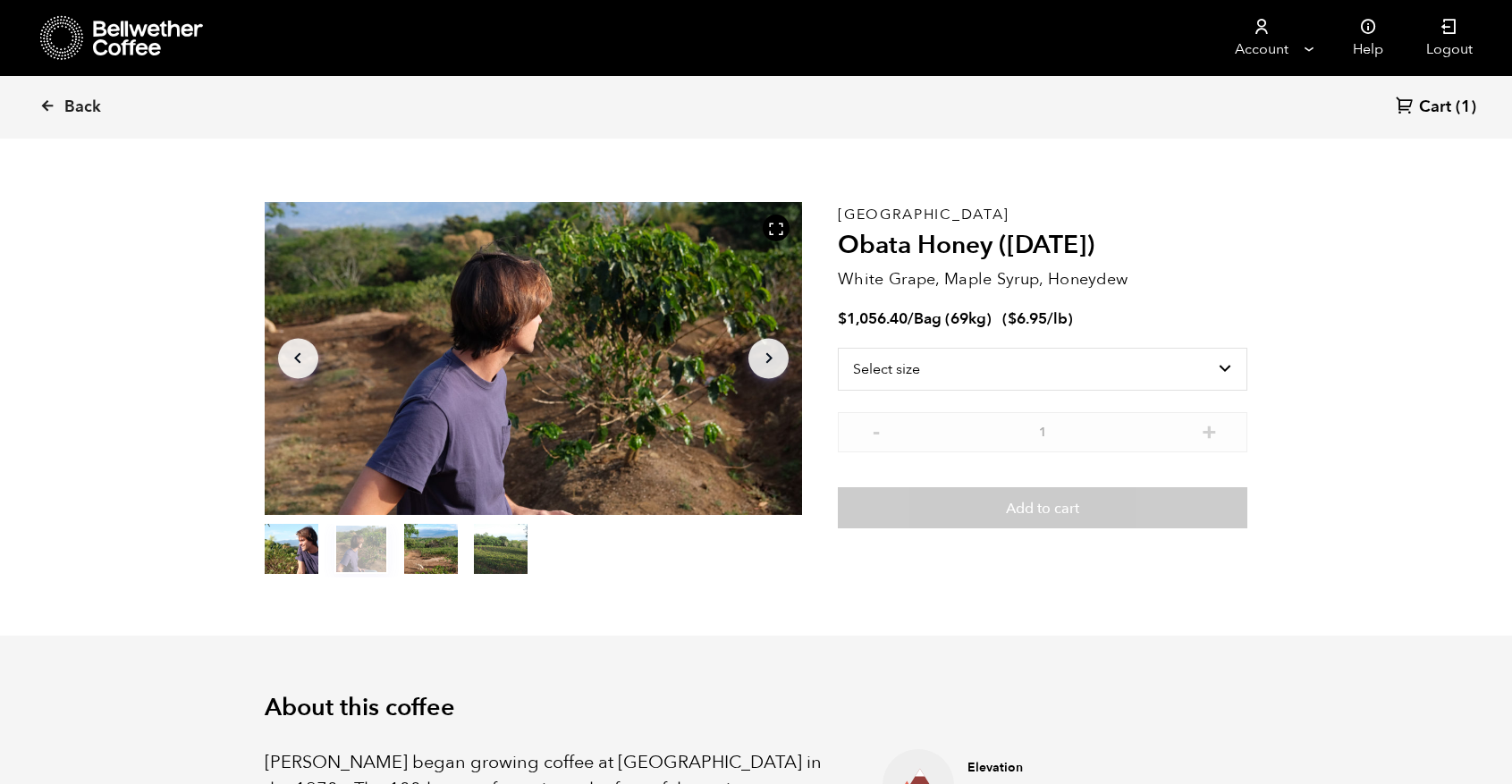
scroll to position [27, 0]
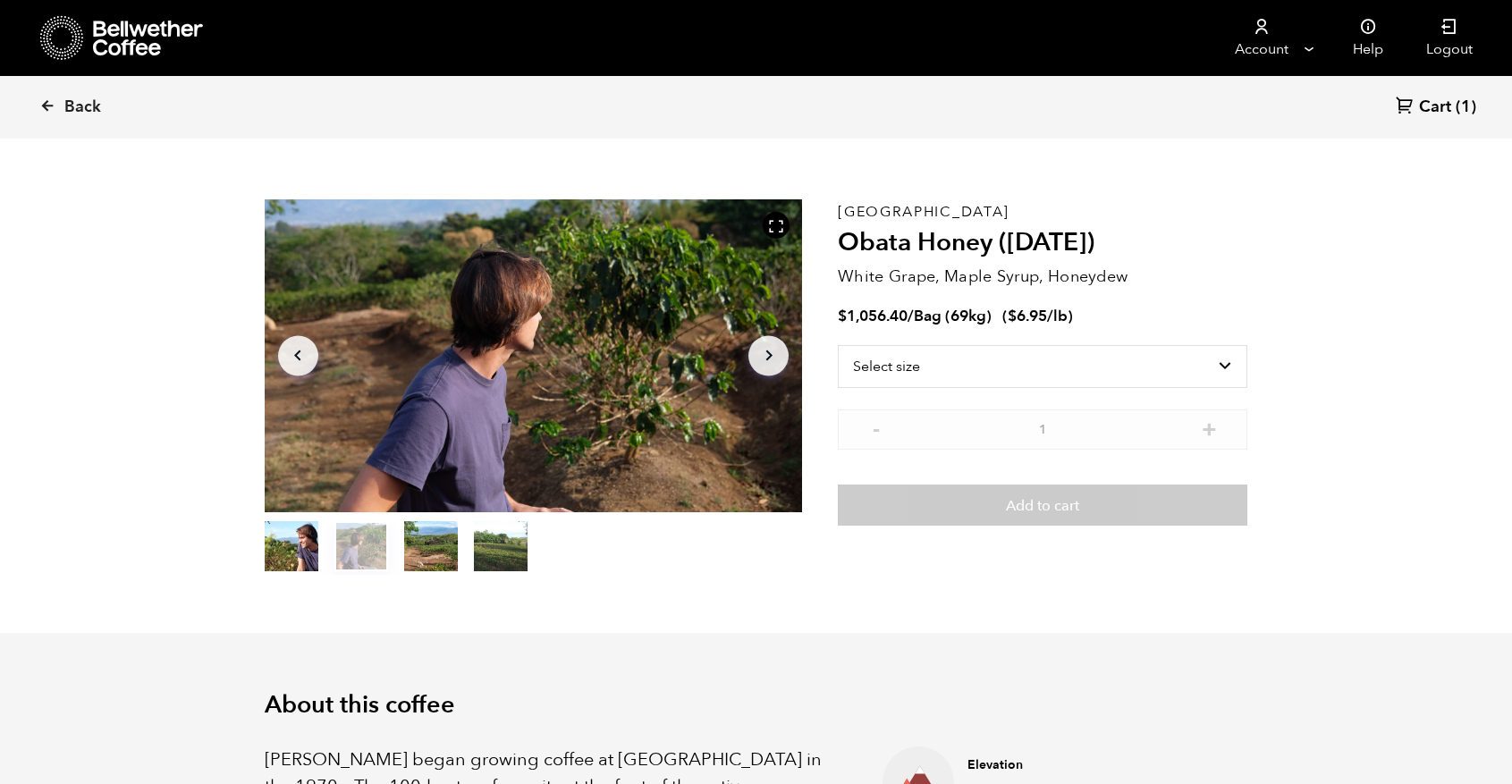
click at [769, 351] on icon "Arrow Right" at bounding box center [768, 355] width 22 height 22
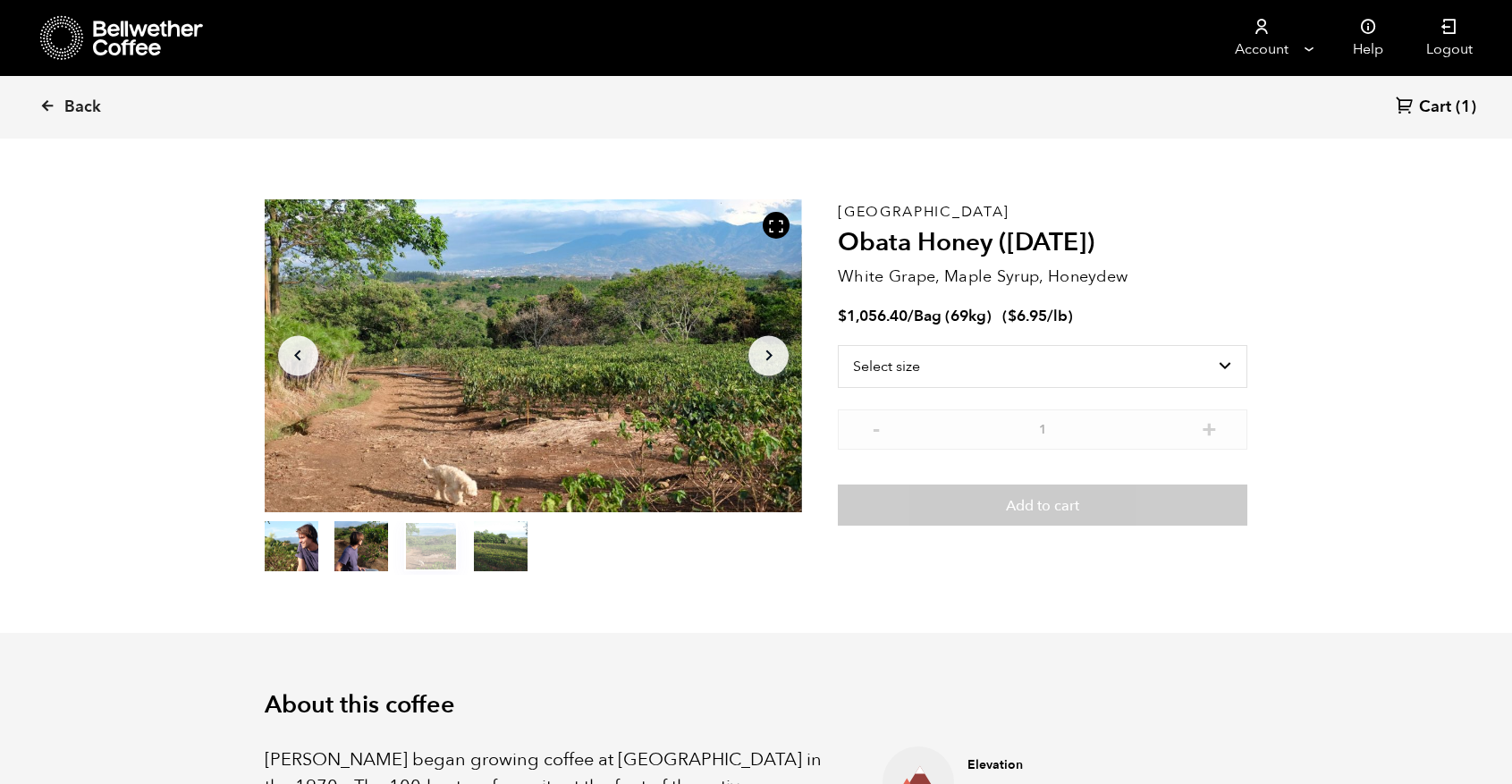
click at [769, 351] on icon "Arrow Right" at bounding box center [768, 355] width 22 height 22
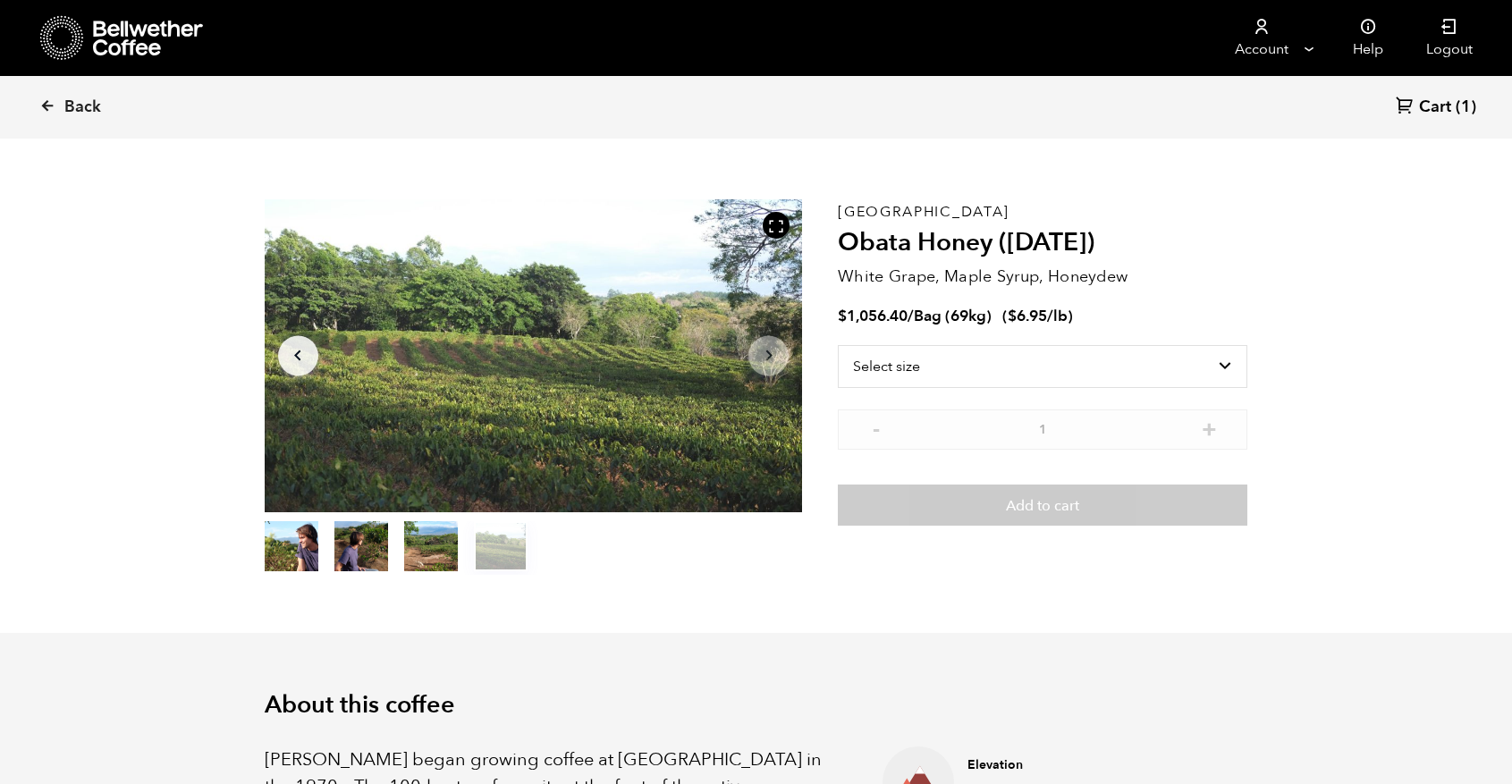
click at [769, 351] on icon "Arrow Right" at bounding box center [768, 355] width 22 height 22
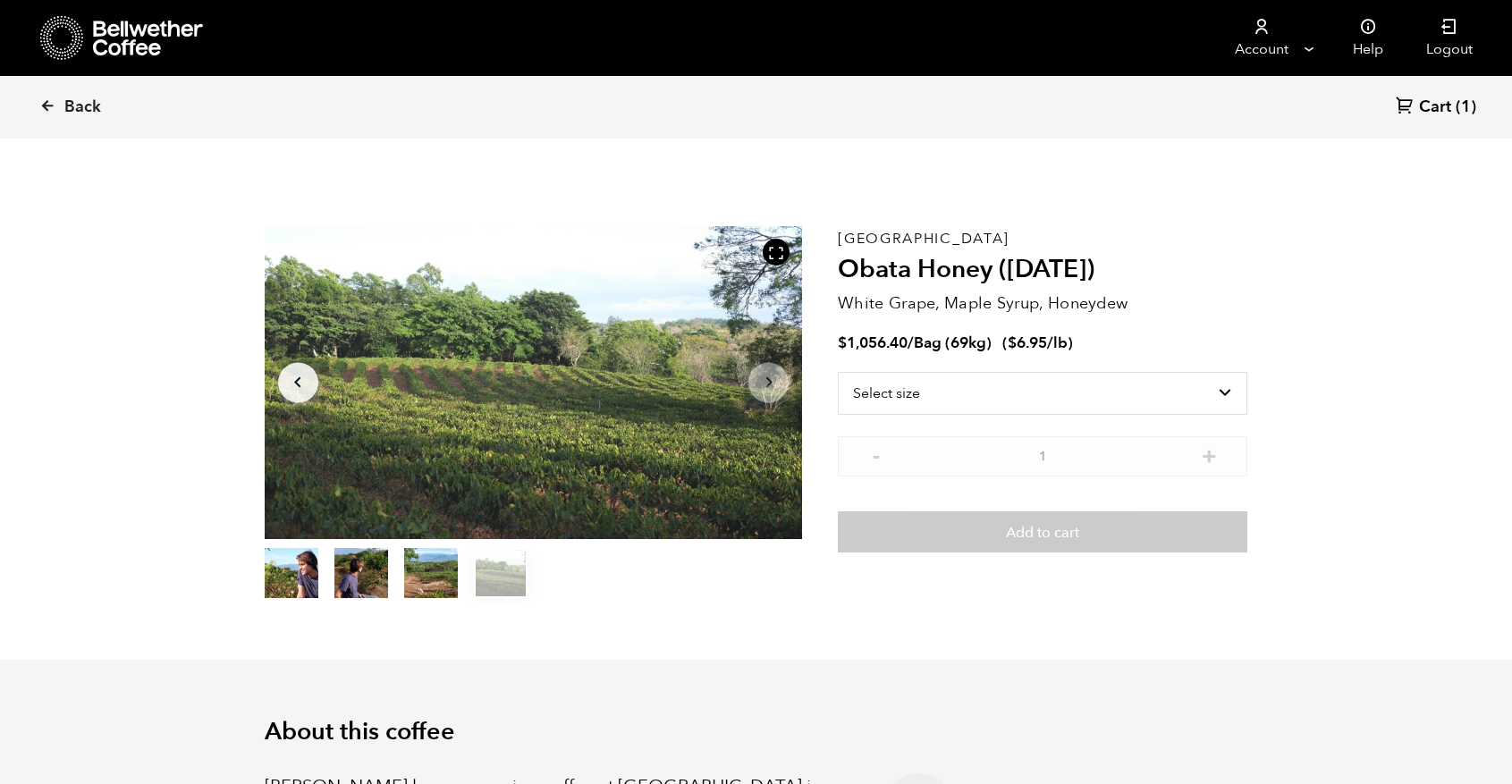
scroll to position [0, 0]
select select "bag-2"
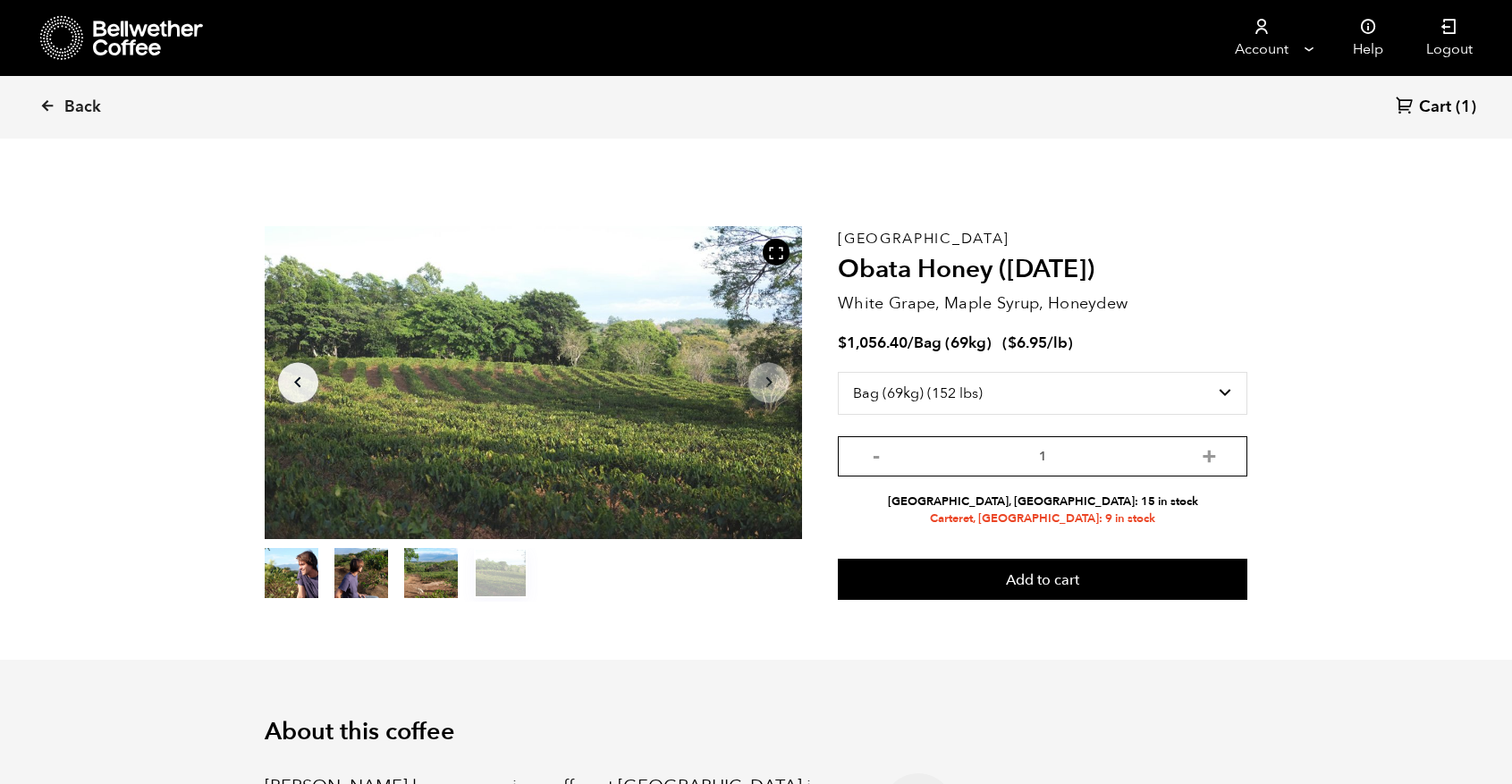
click at [1032, 457] on input "1" at bounding box center [1042, 456] width 409 height 40
click at [1161, 258] on h2 "Obata Honey ([DATE])" at bounding box center [1042, 269] width 409 height 30
click at [1161, 256] on h2 "Obata Honey ([DATE])" at bounding box center [1042, 269] width 409 height 30
